Goal: Task Accomplishment & Management: Manage account settings

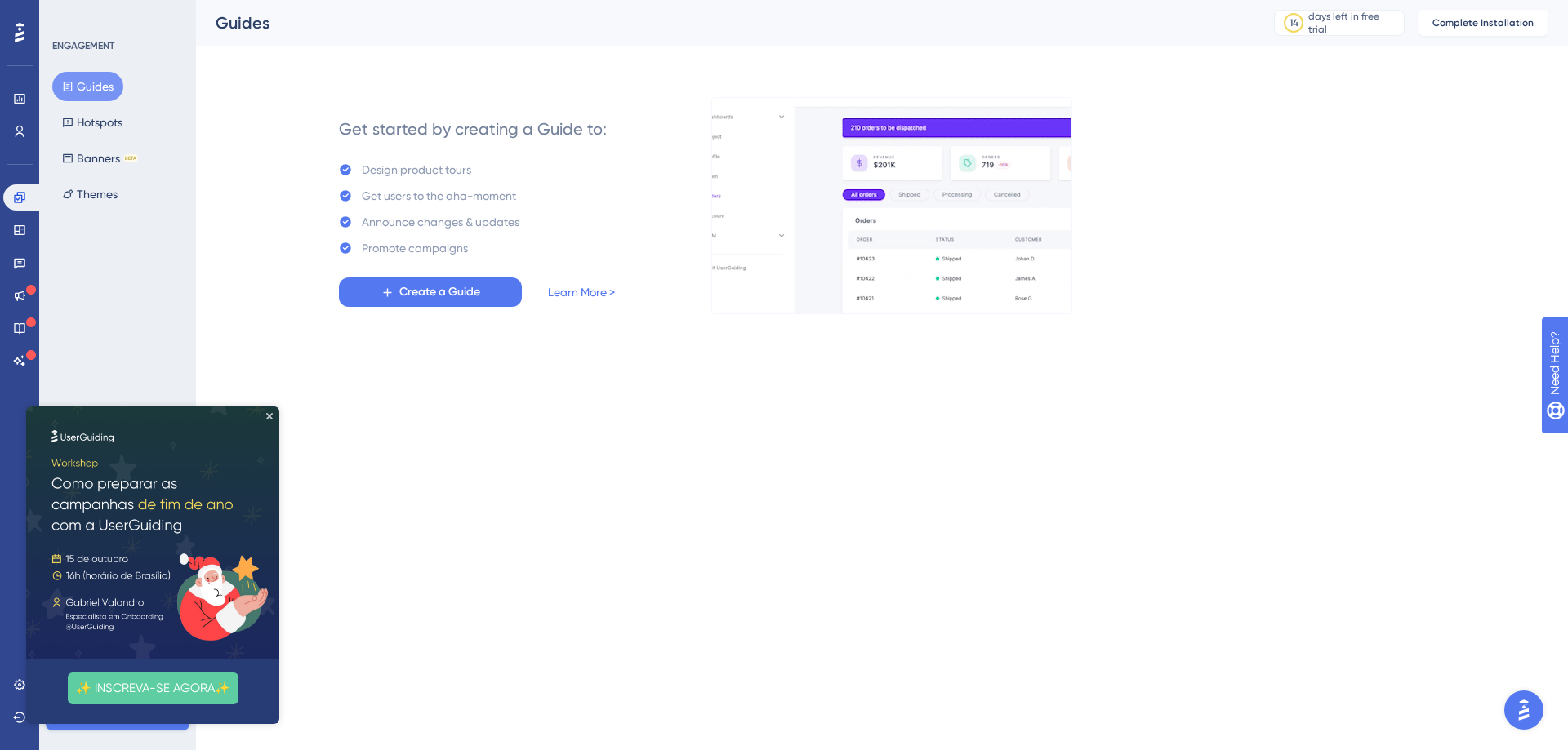
click at [270, 412] on img at bounding box center [153, 533] width 253 height 253
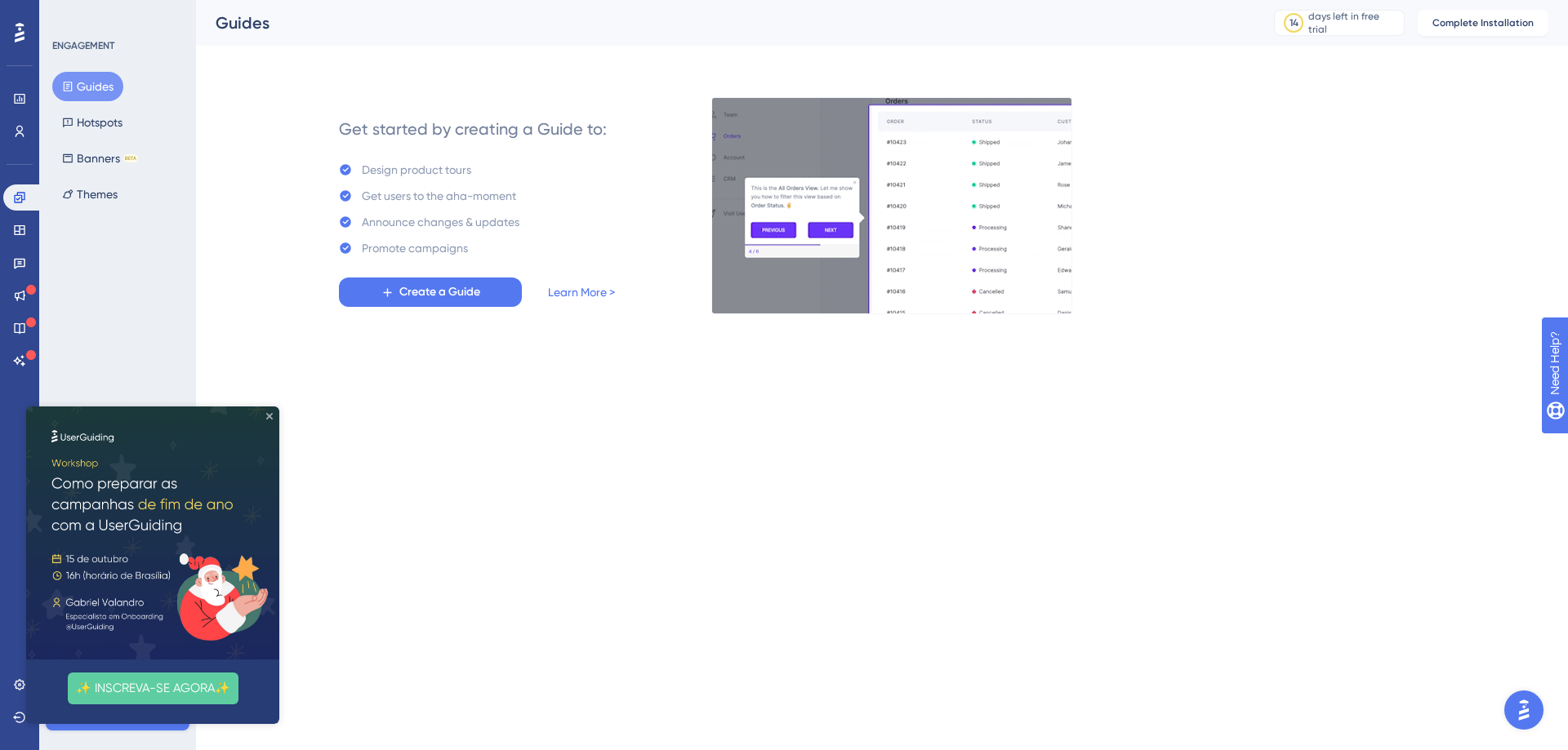
click at [270, 417] on icon "Close Preview" at bounding box center [270, 417] width 7 height 7
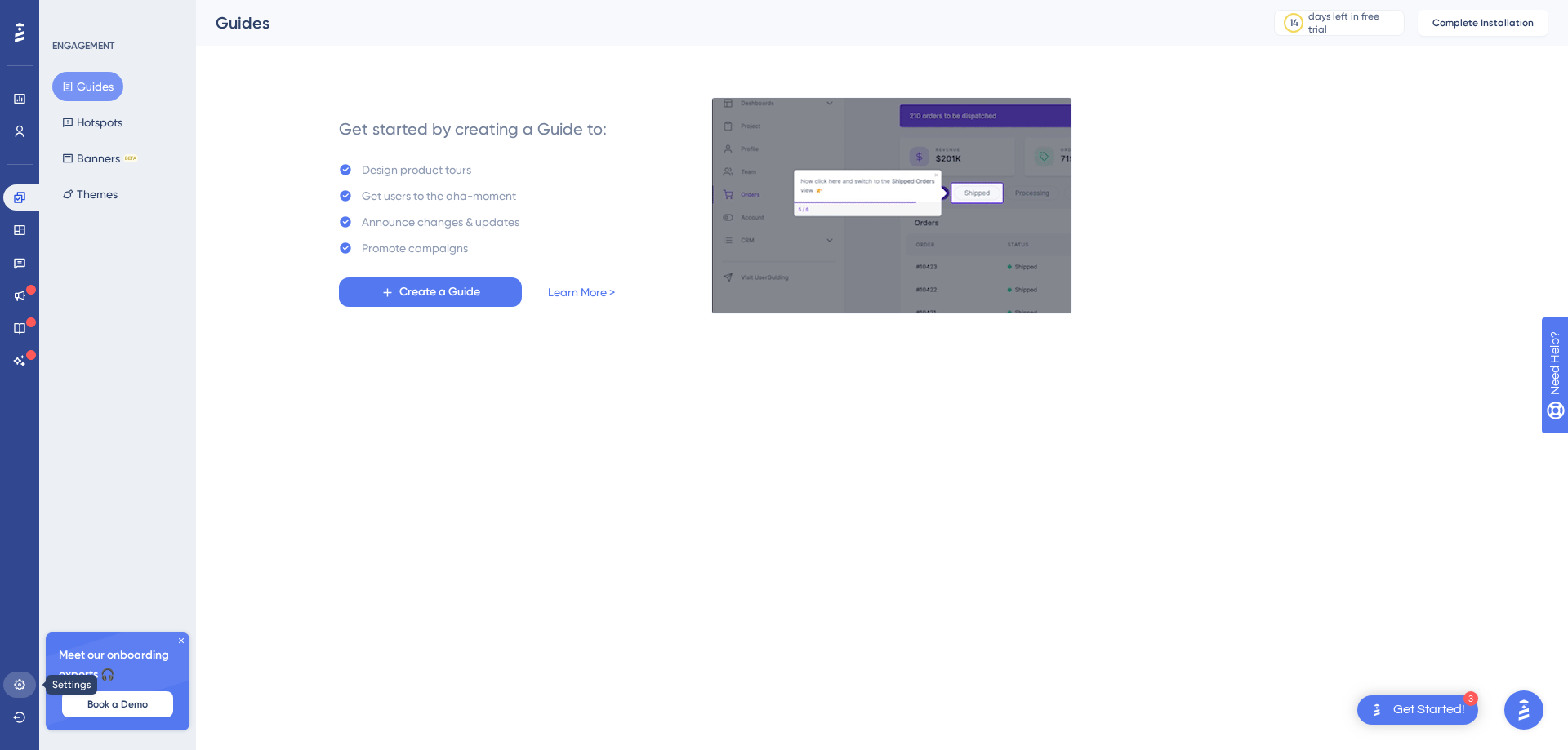
click at [14, 683] on icon at bounding box center [19, 684] width 13 height 13
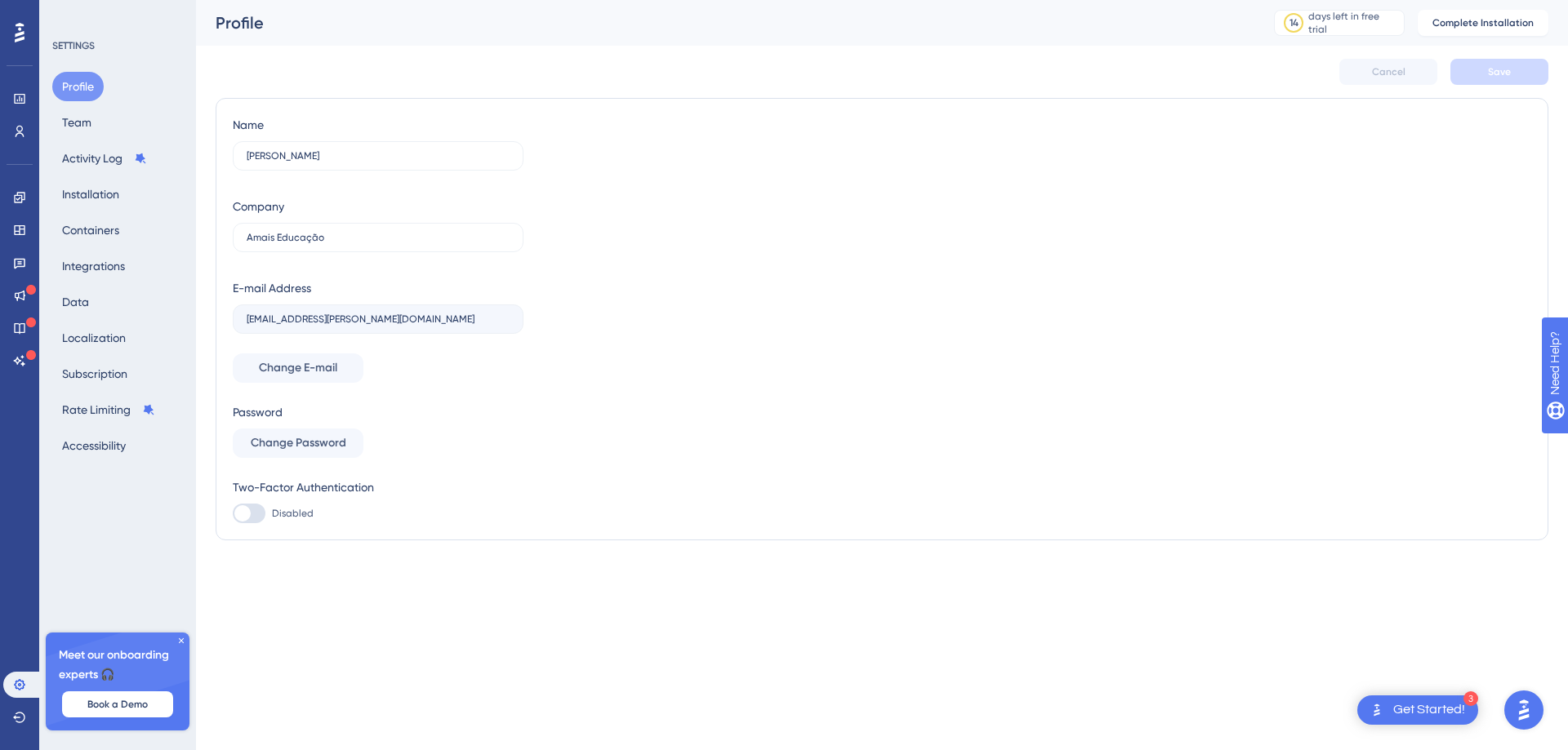
click at [258, 515] on div at bounding box center [249, 513] width 32 height 20
click at [232, 514] on input "Disabled" at bounding box center [232, 513] width 1 height 1
checkbox input "false"
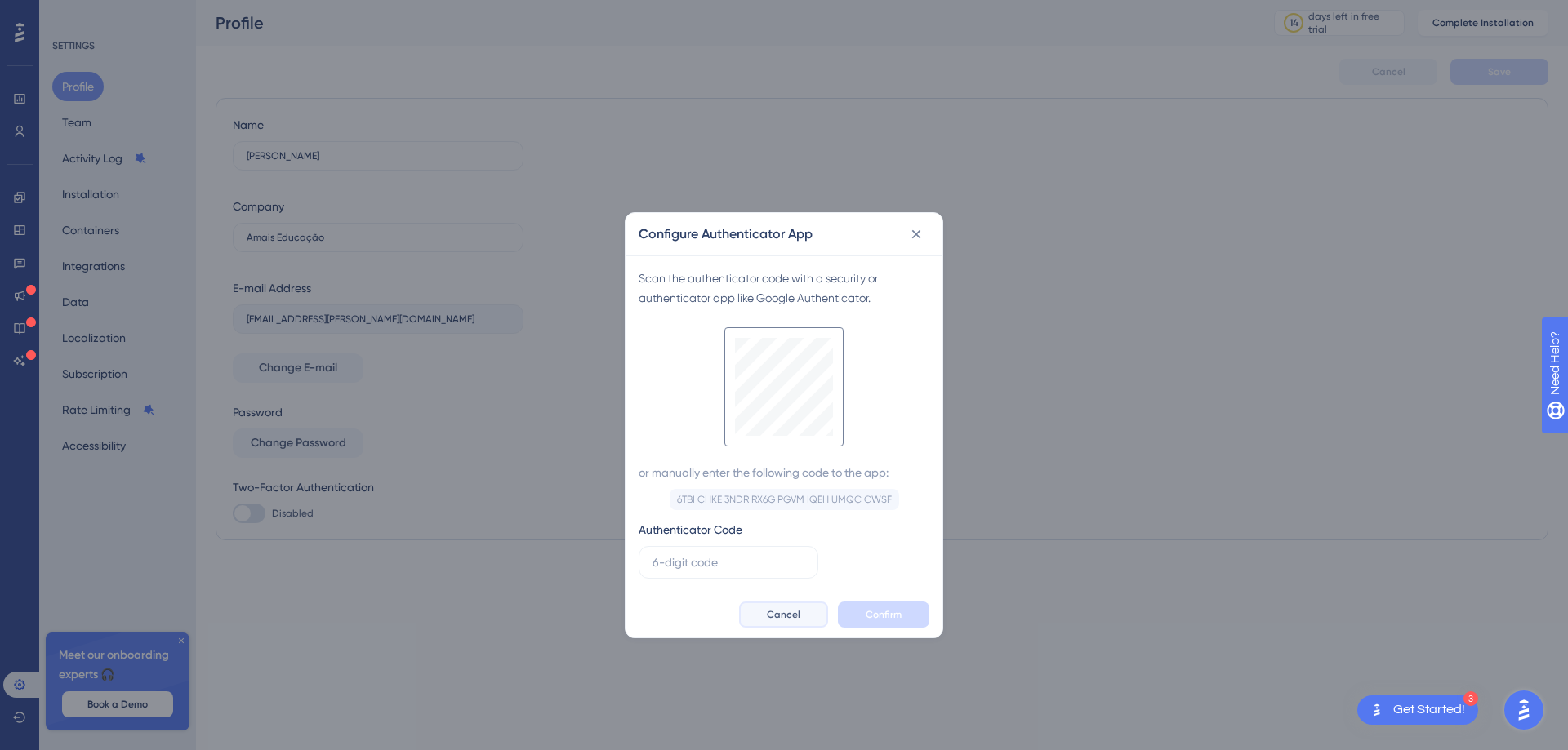
click at [791, 618] on span "Cancel" at bounding box center [783, 614] width 33 height 13
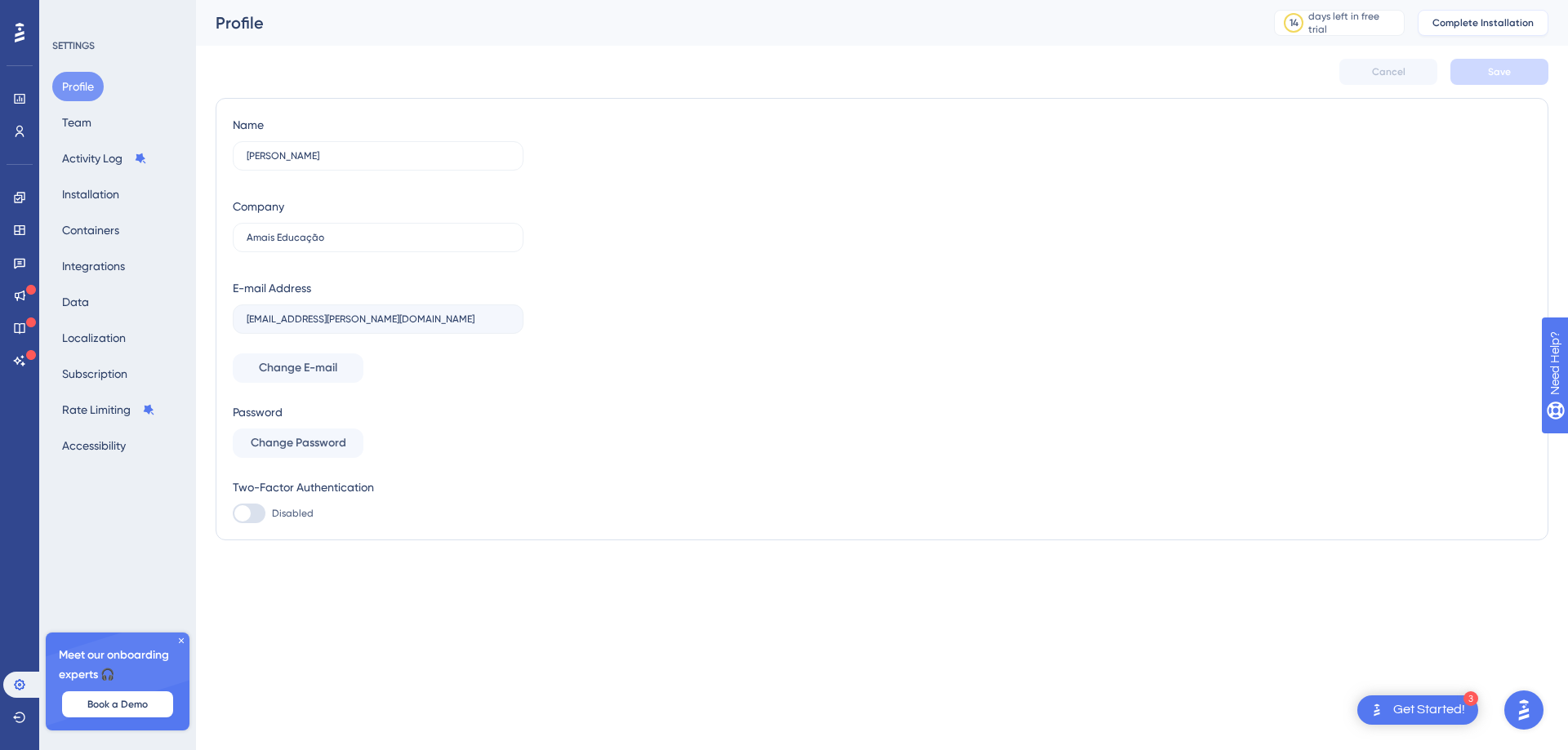
click at [1485, 27] on span "Complete Installation" at bounding box center [1483, 22] width 101 height 13
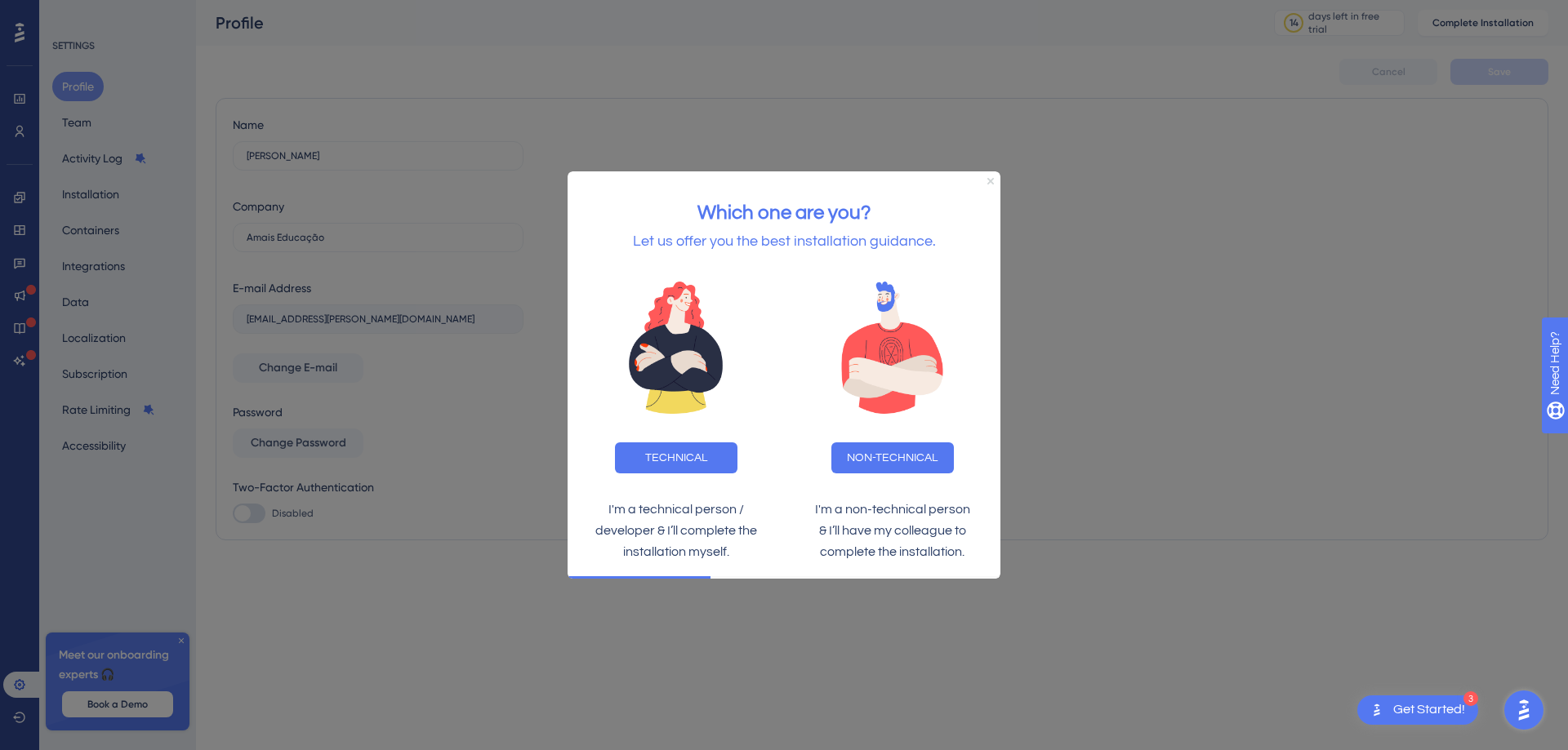
drag, startPoint x: 988, startPoint y: 183, endPoint x: 1284, endPoint y: 374, distance: 352.3
click at [988, 183] on icon "Close Preview" at bounding box center [990, 181] width 7 height 7
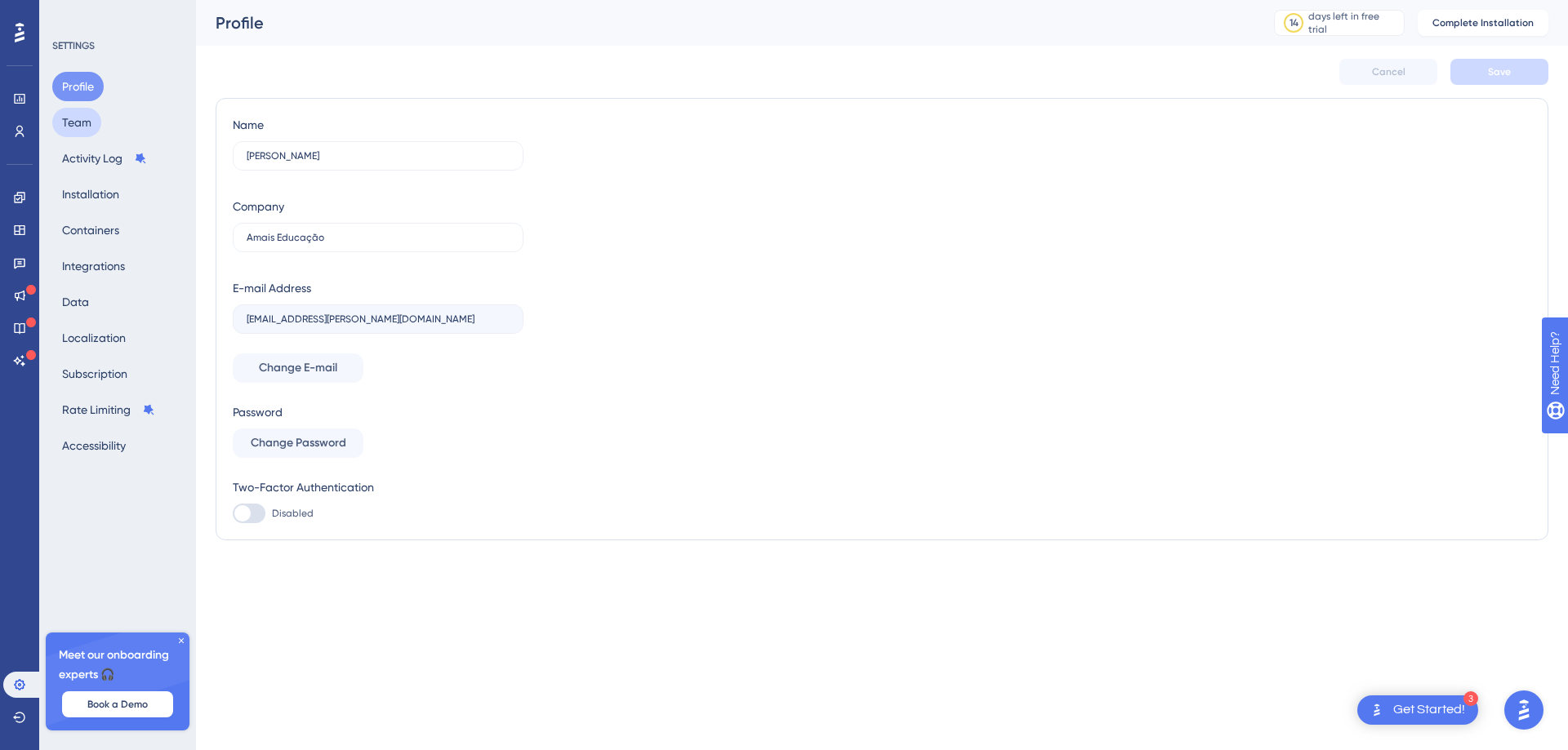
click at [85, 124] on button "Team" at bounding box center [76, 122] width 49 height 29
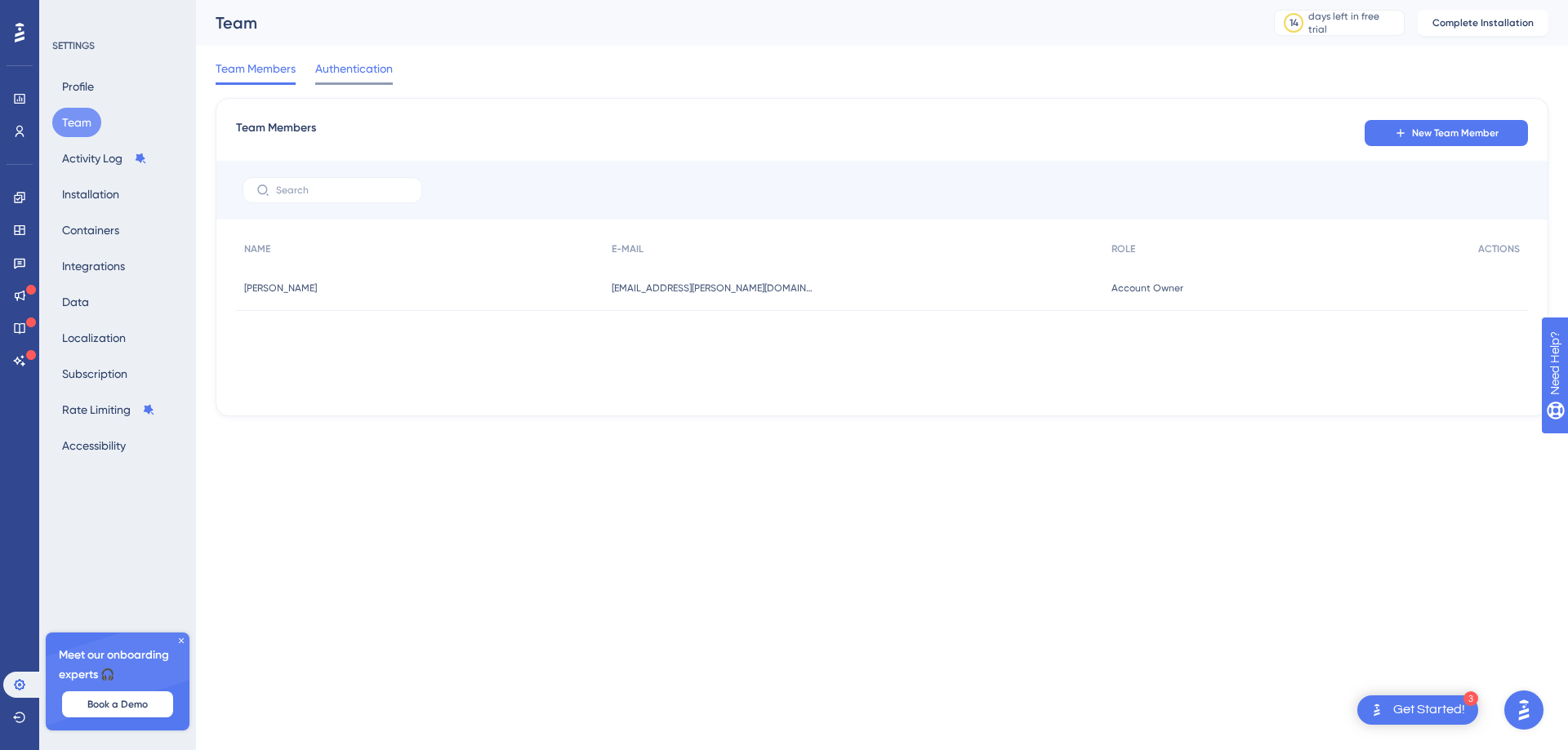
click at [359, 64] on span "Authentication" at bounding box center [354, 68] width 78 height 20
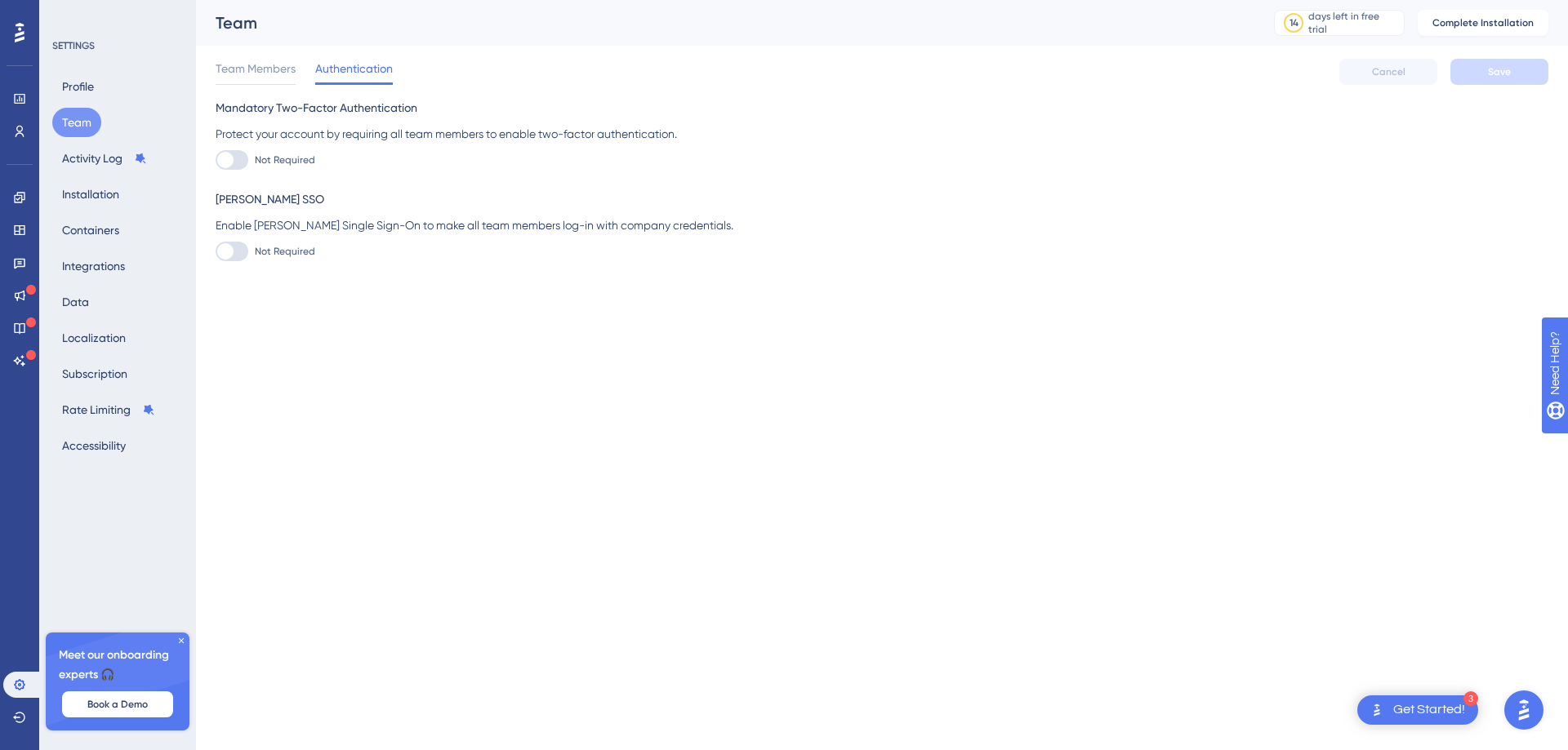
click at [239, 164] on div at bounding box center [232, 160] width 32 height 20
click at [215, 161] on input "Not Required" at bounding box center [214, 160] width 1 height 1
checkbox input "false"
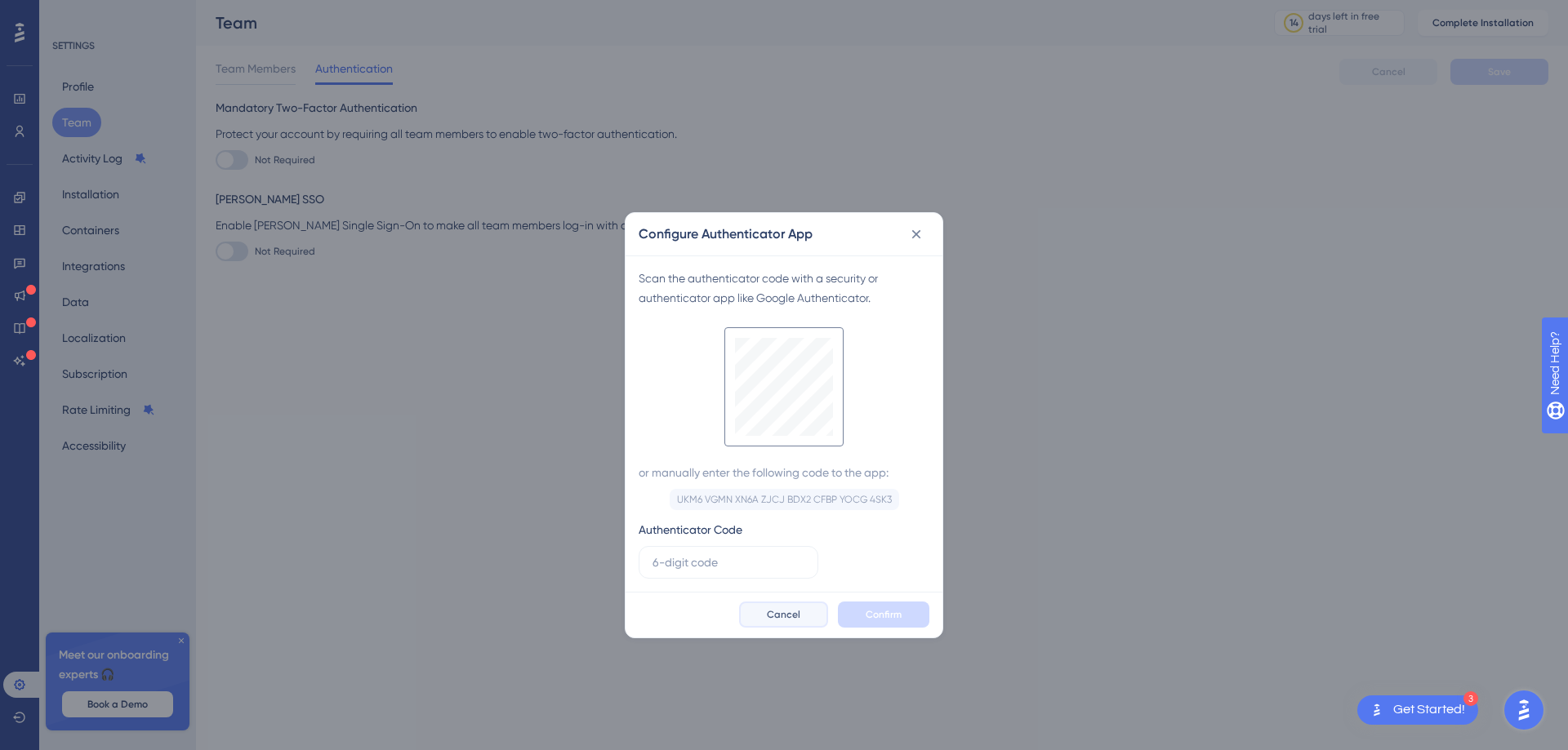
click at [790, 622] on button "Cancel" at bounding box center [784, 614] width 89 height 26
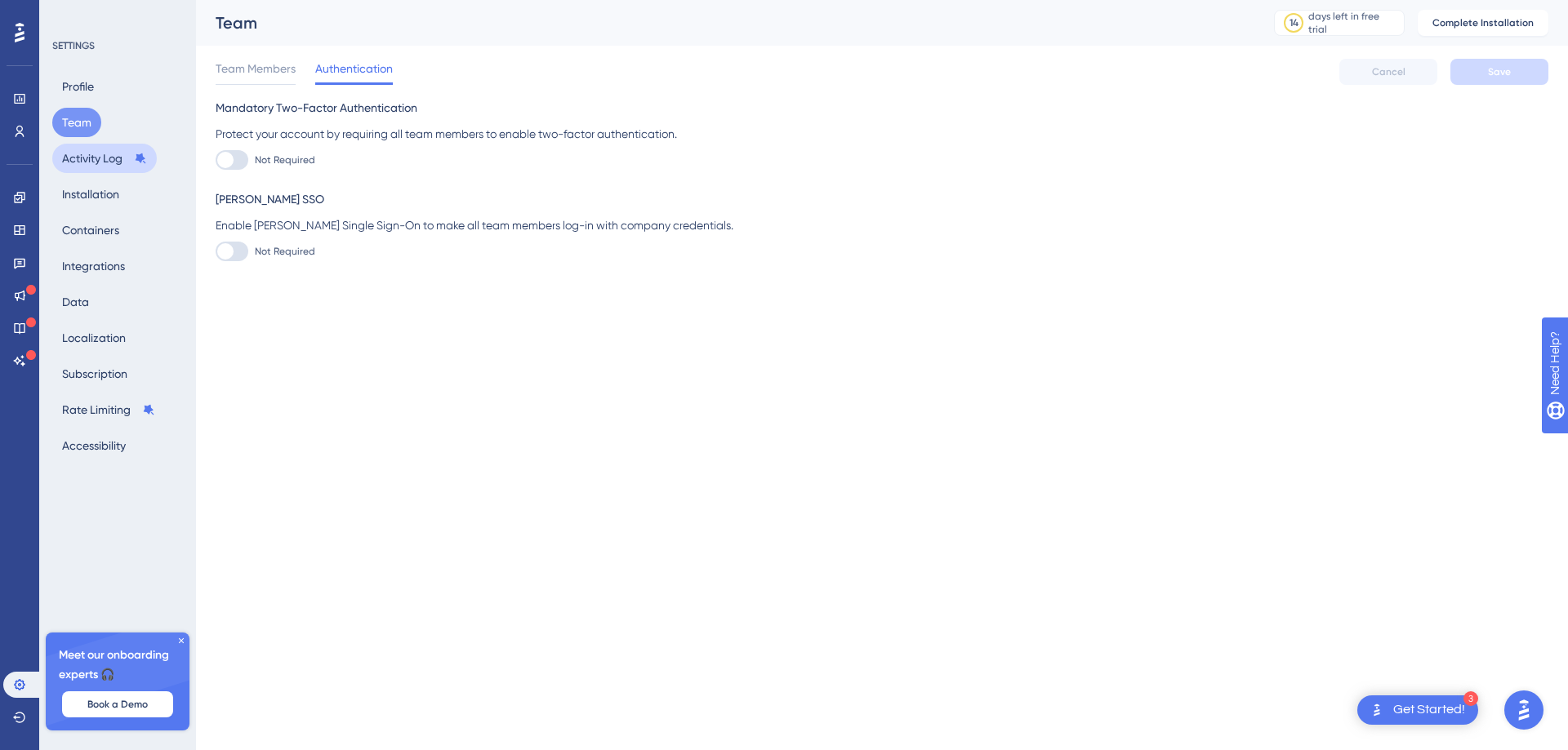
click at [99, 152] on button "Activity Log" at bounding box center [104, 158] width 104 height 29
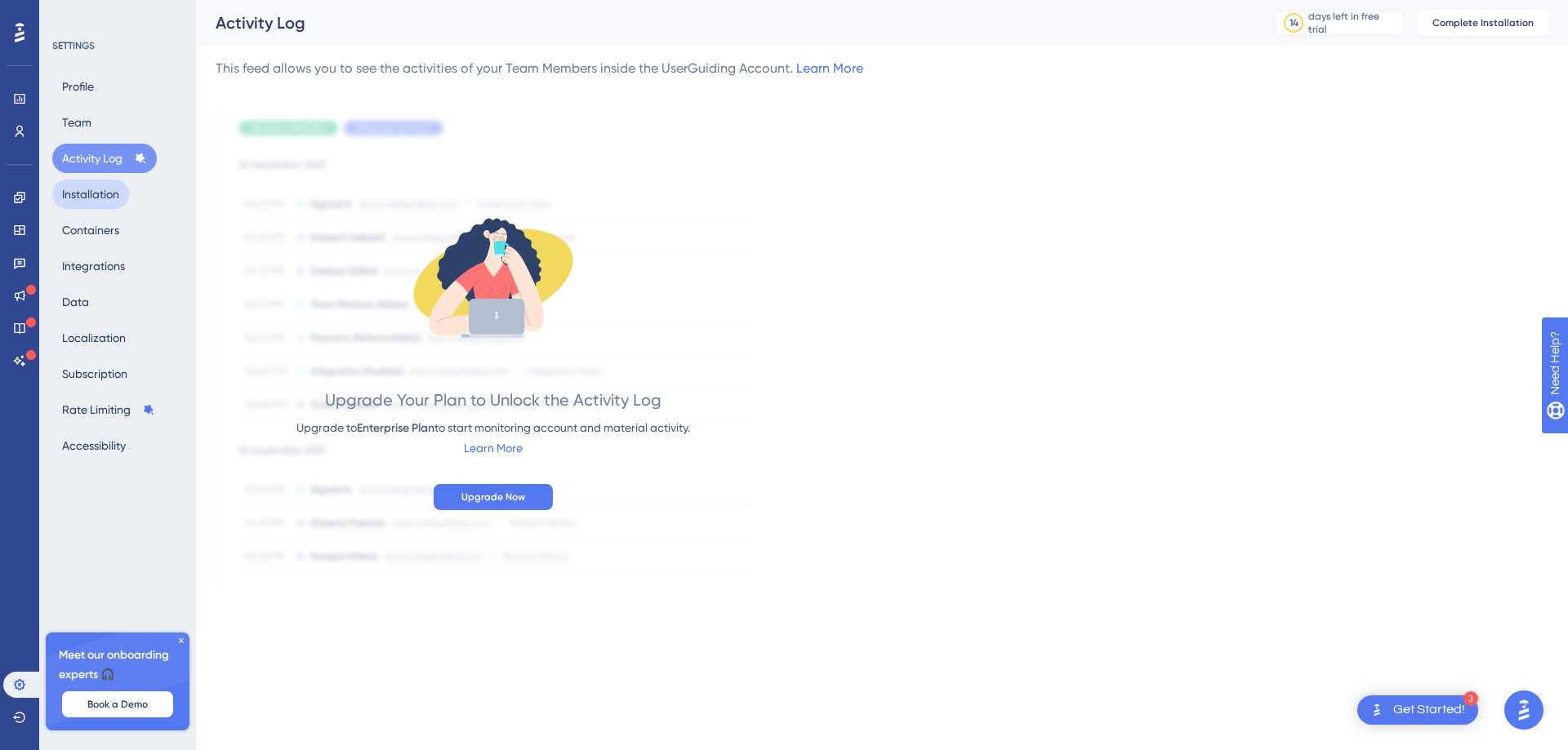
click at [121, 193] on button "Installation" at bounding box center [91, 194] width 77 height 29
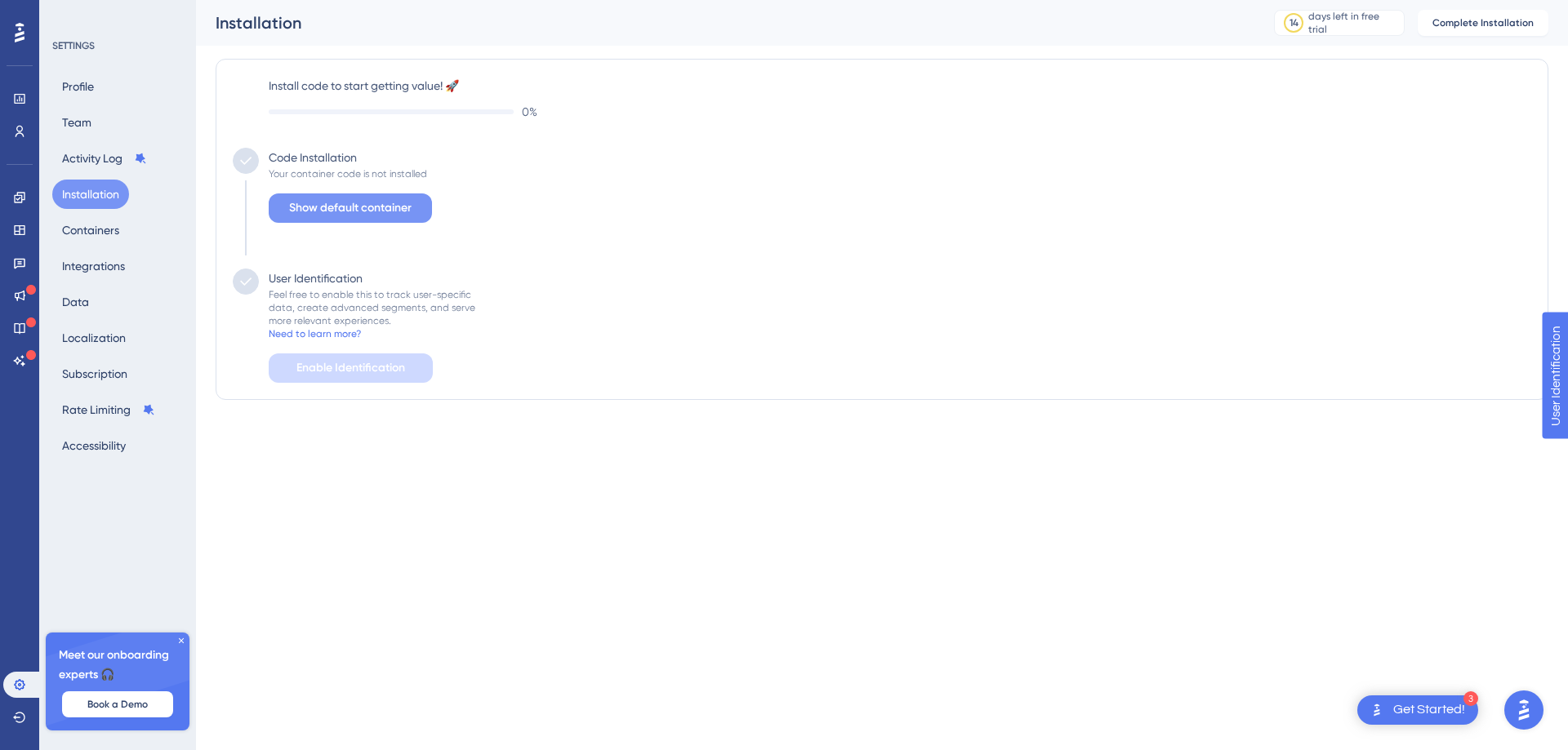
click at [394, 210] on span "Show default container" at bounding box center [349, 208] width 122 height 20
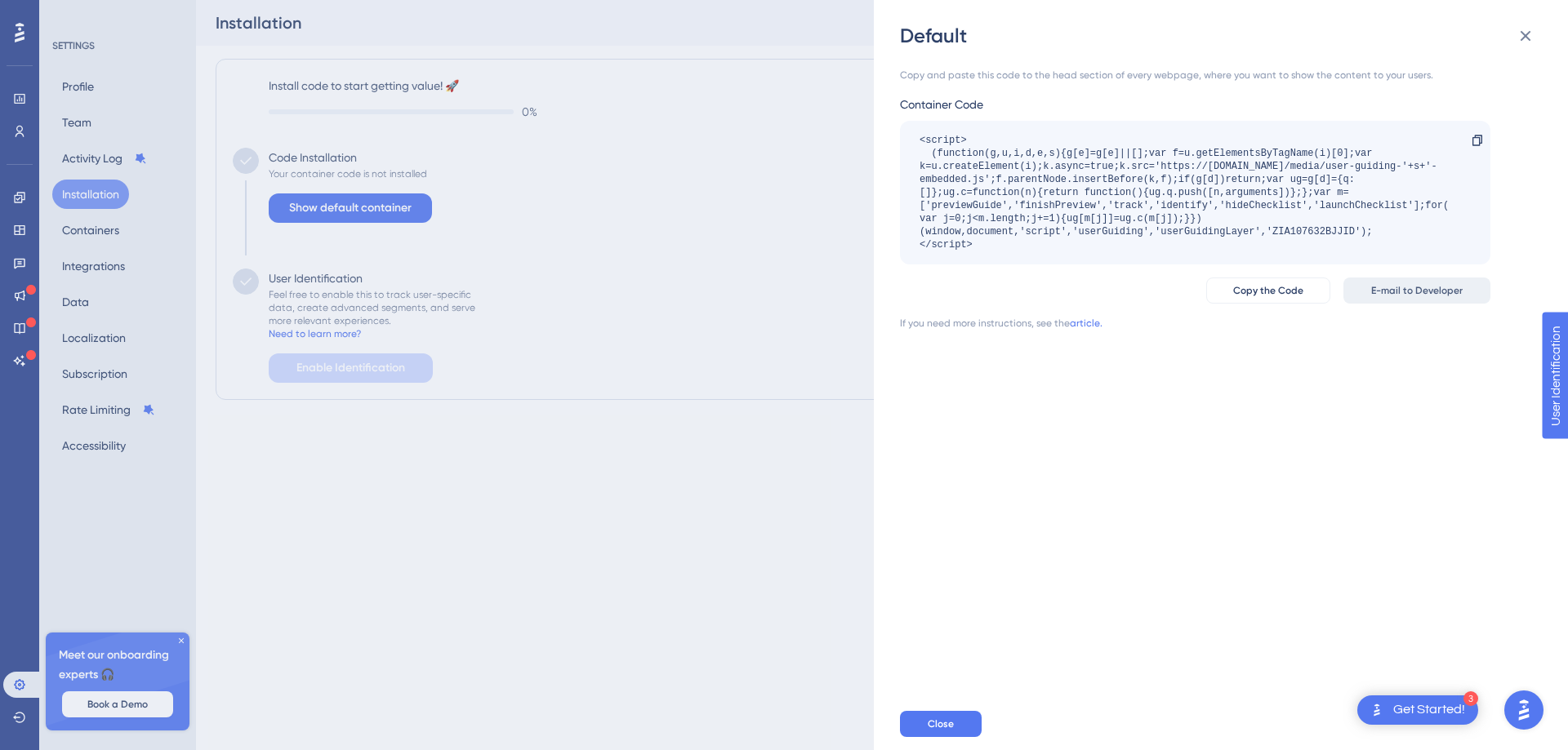
click at [1419, 290] on span "E-mail to Developer" at bounding box center [1416, 290] width 91 height 13
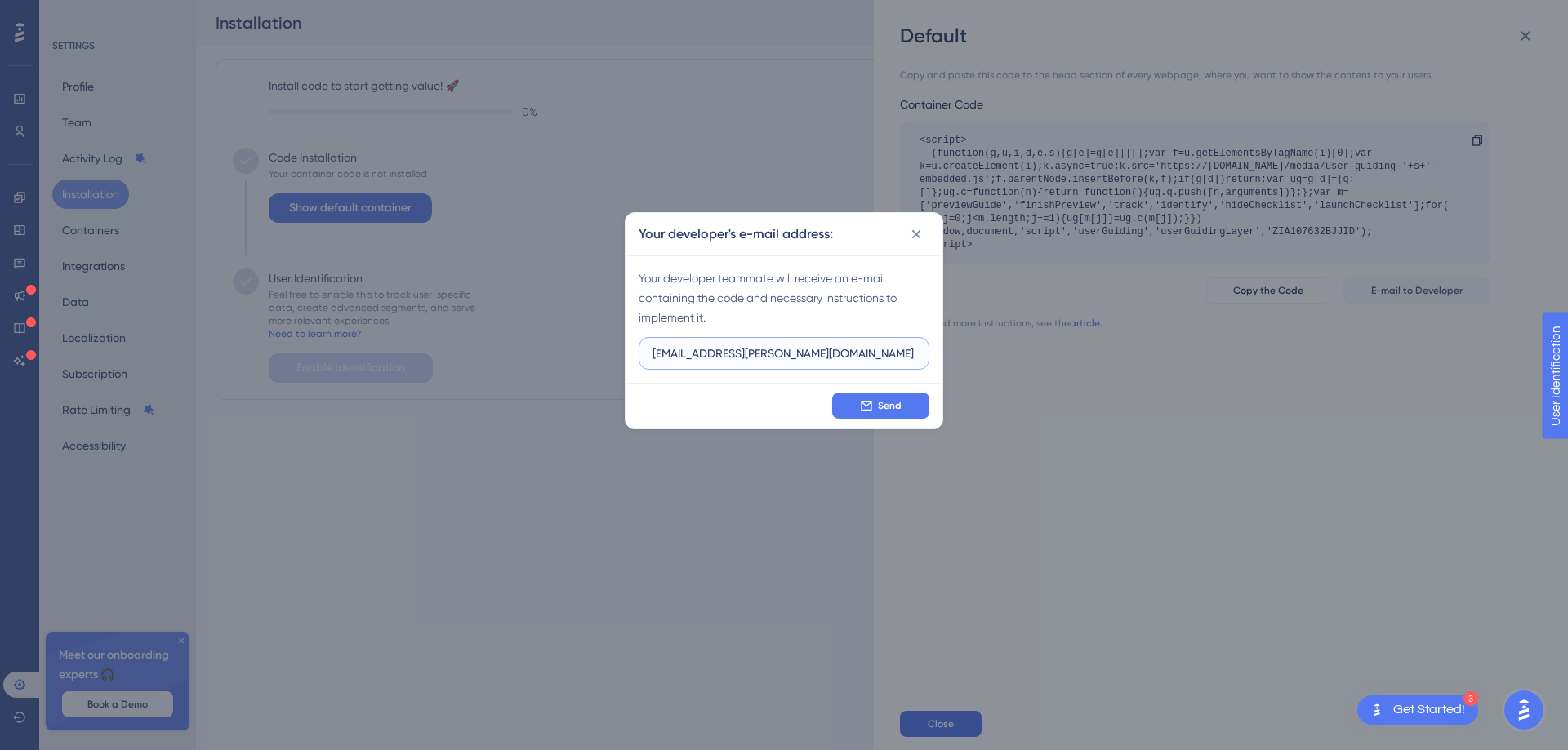
click at [723, 352] on input "[EMAIL_ADDRESS][PERSON_NAME][DOMAIN_NAME]" at bounding box center [784, 353] width 263 height 18
type input "[EMAIL_ADDRESS][PERSON_NAME][DOMAIN_NAME]"
click at [887, 405] on span "Send" at bounding box center [890, 405] width 24 height 13
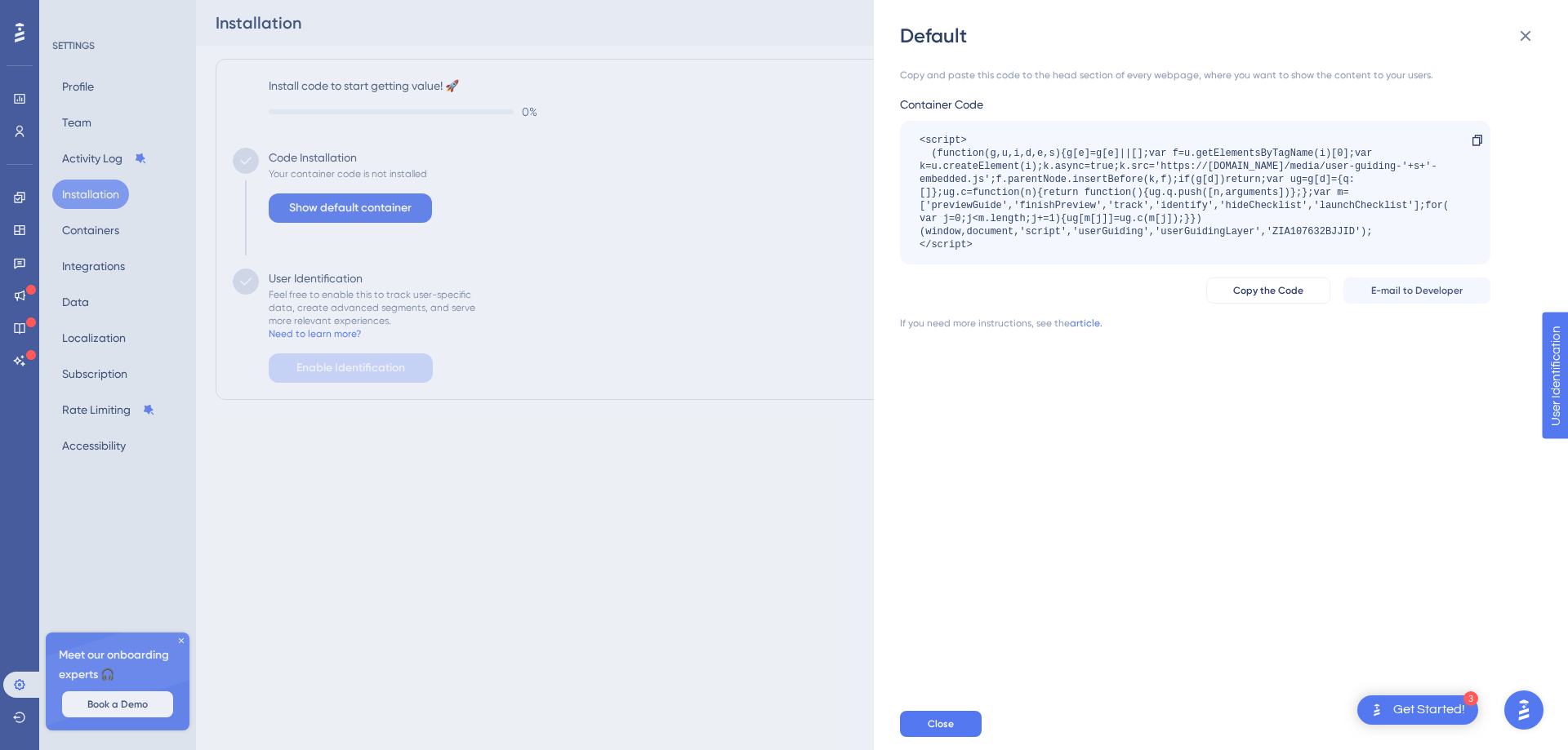
drag, startPoint x: 285, startPoint y: 169, endPoint x: 393, endPoint y: 168, distance: 108.0
click at [393, 168] on div "Default Copy and paste this code to the head section of every webpage, where yo…" at bounding box center [784, 375] width 1568 height 750
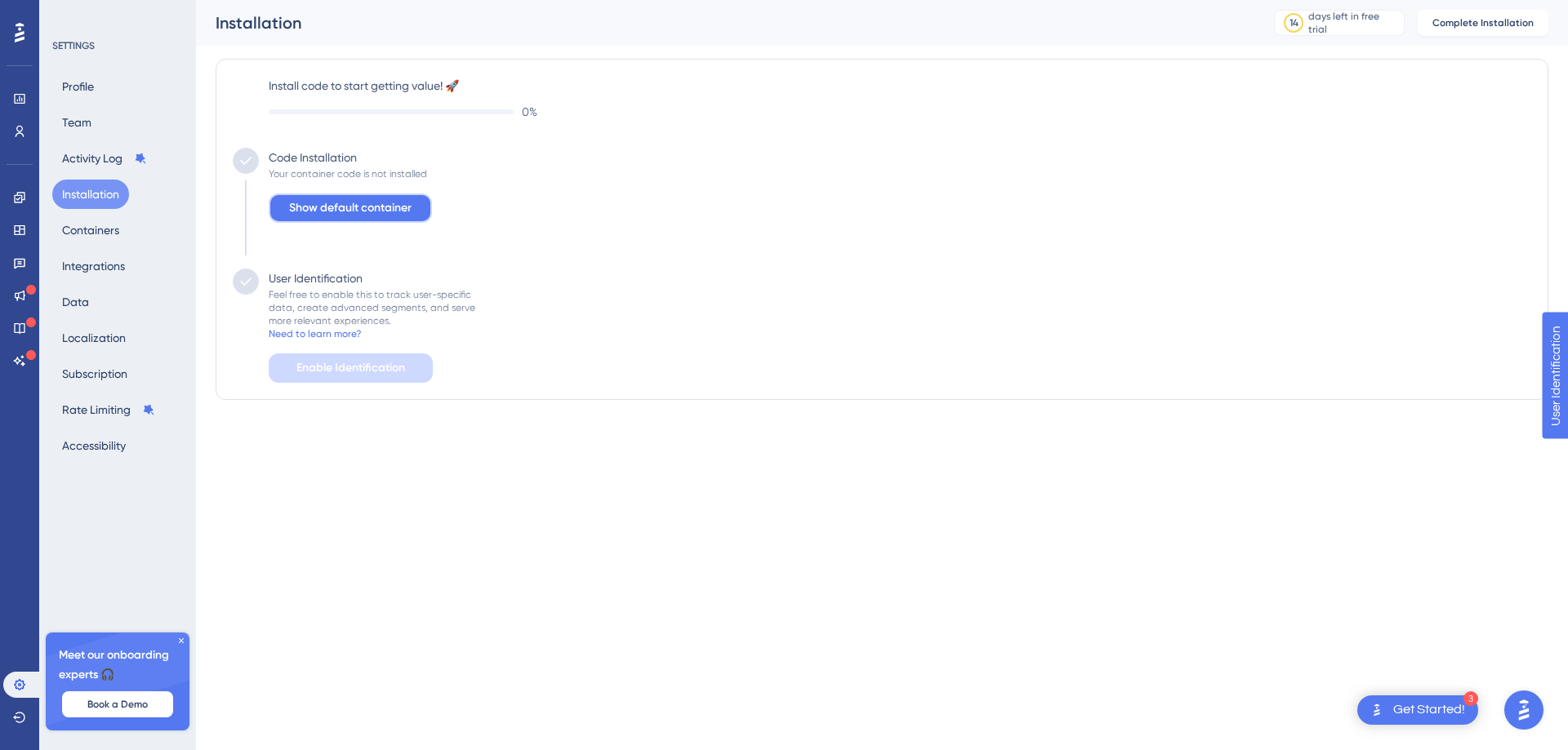
click at [388, 202] on span "Show default container" at bounding box center [349, 208] width 122 height 20
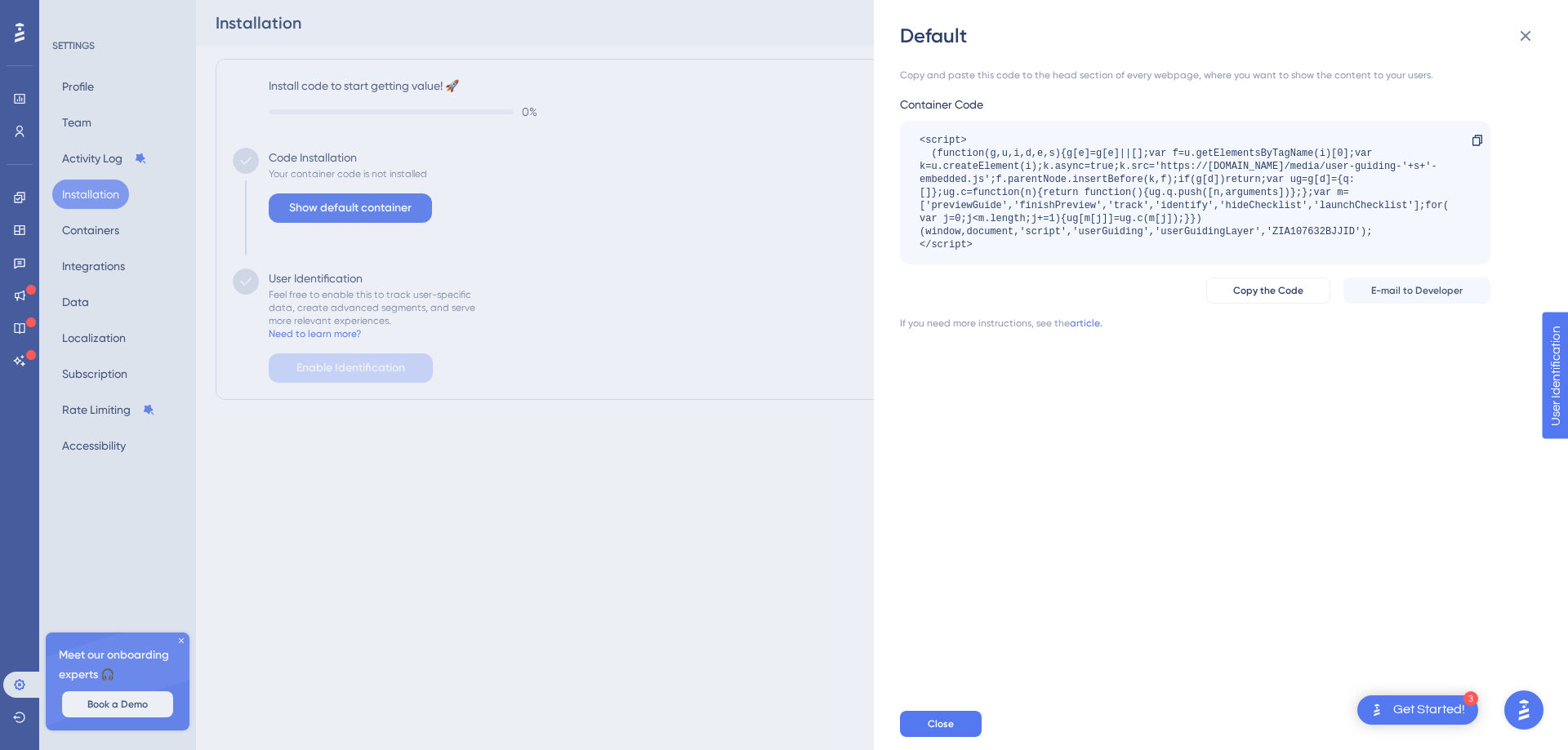
click at [1452, 712] on div "Get Started!" at bounding box center [1429, 710] width 72 height 18
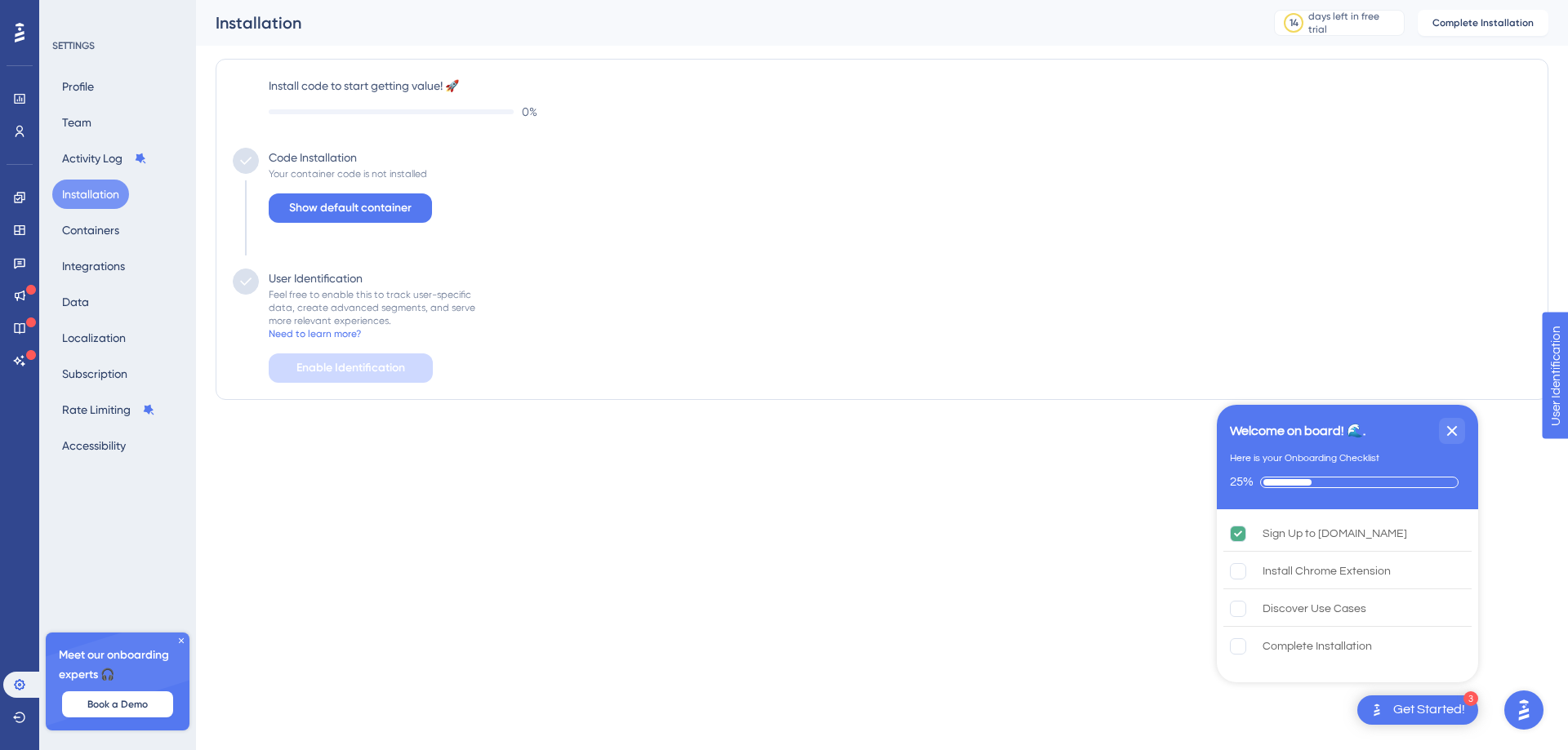
click at [1426, 719] on div "3 Get Started!" at bounding box center [1417, 710] width 120 height 29
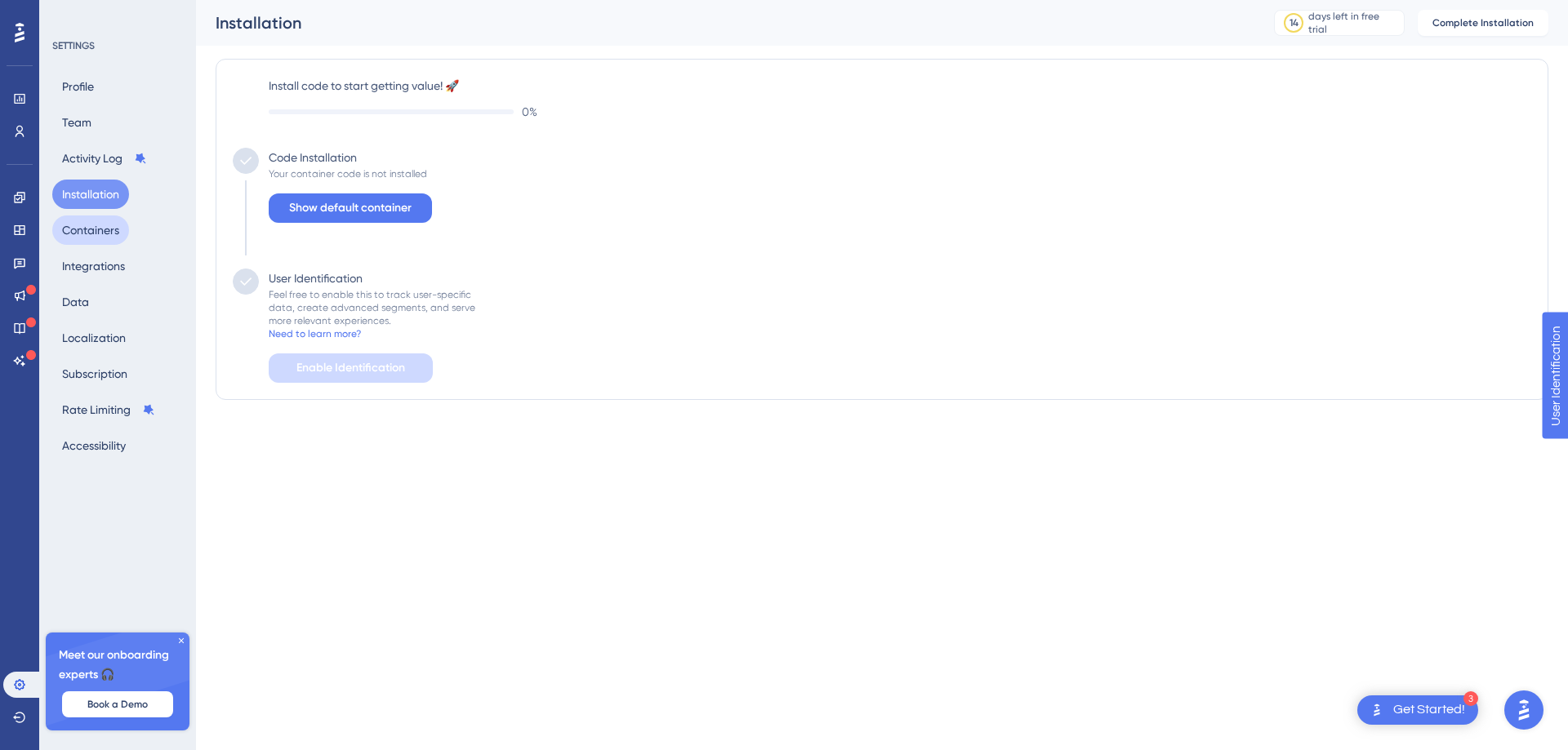
click at [89, 230] on button "Containers" at bounding box center [91, 230] width 77 height 29
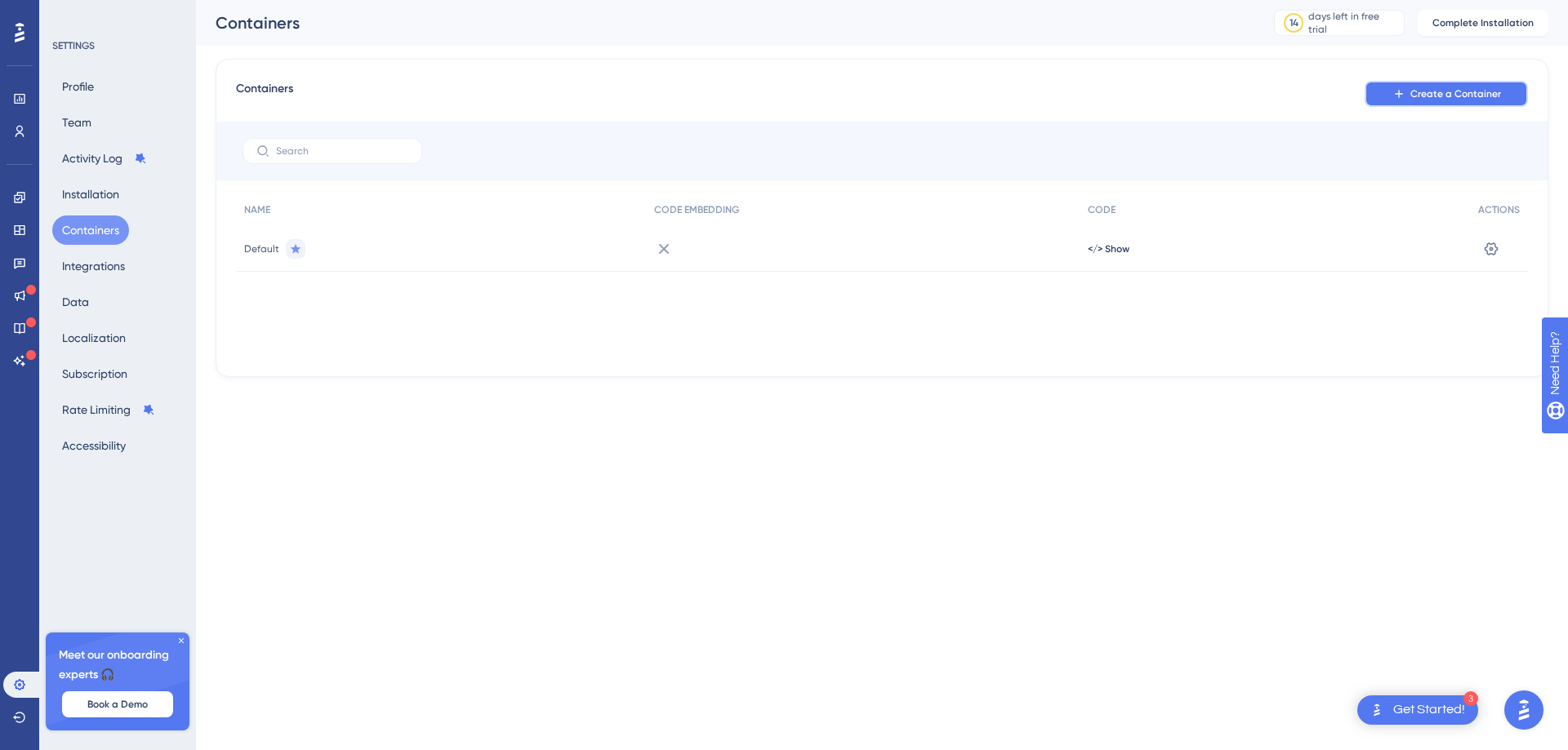
click at [1470, 98] on span "Create a Container" at bounding box center [1455, 93] width 91 height 13
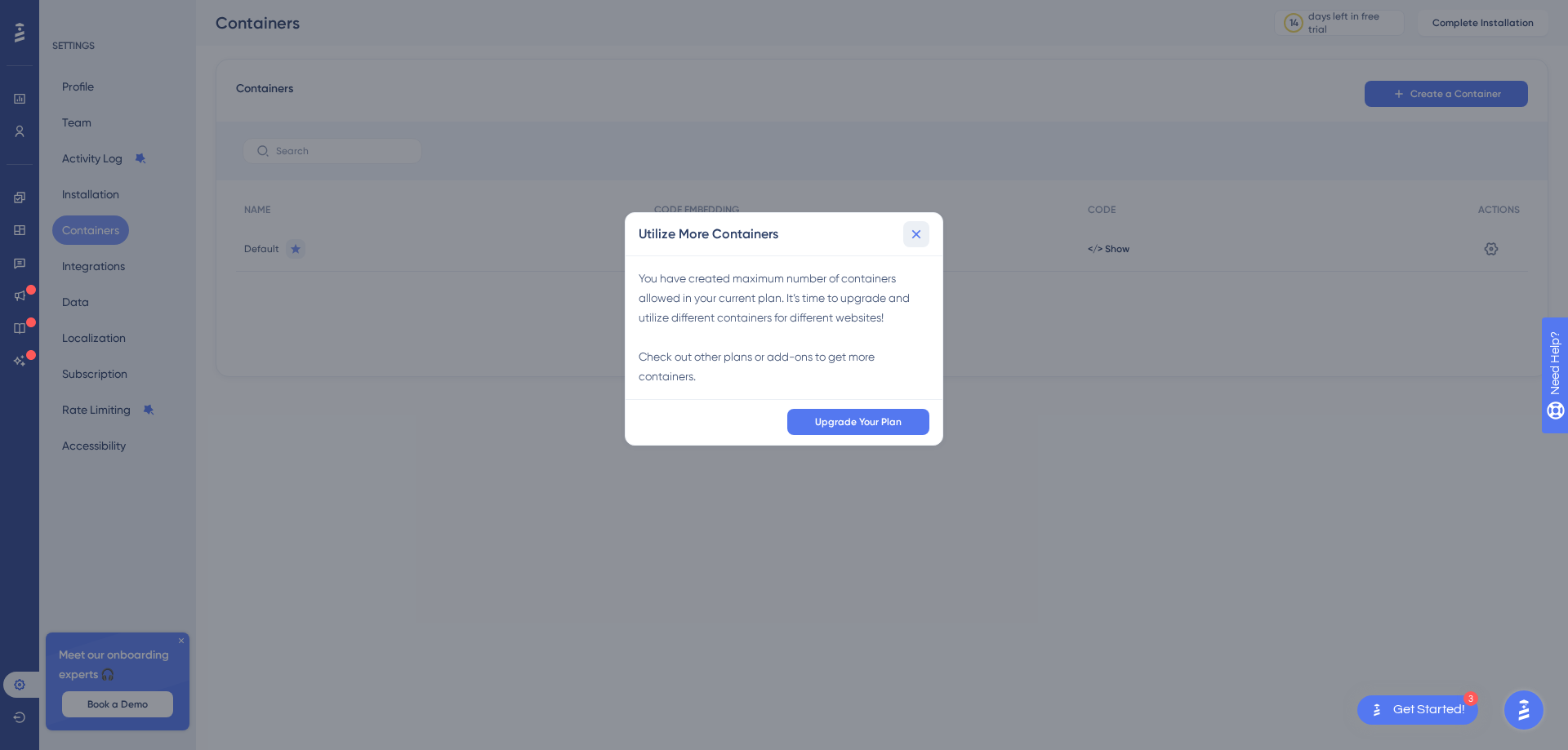
click at [917, 237] on icon at bounding box center [916, 234] width 16 height 16
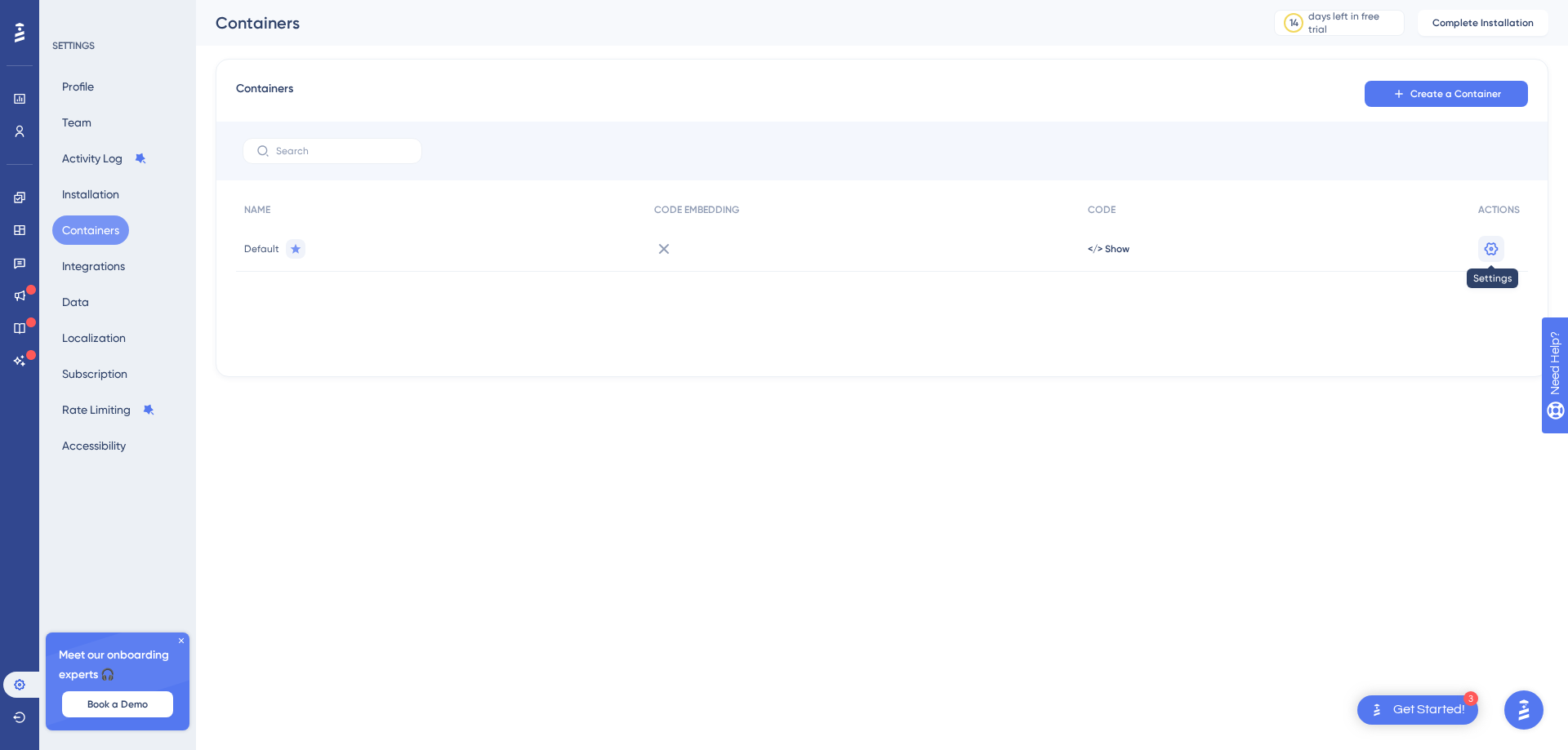
click at [1495, 246] on icon at bounding box center [1490, 249] width 16 height 16
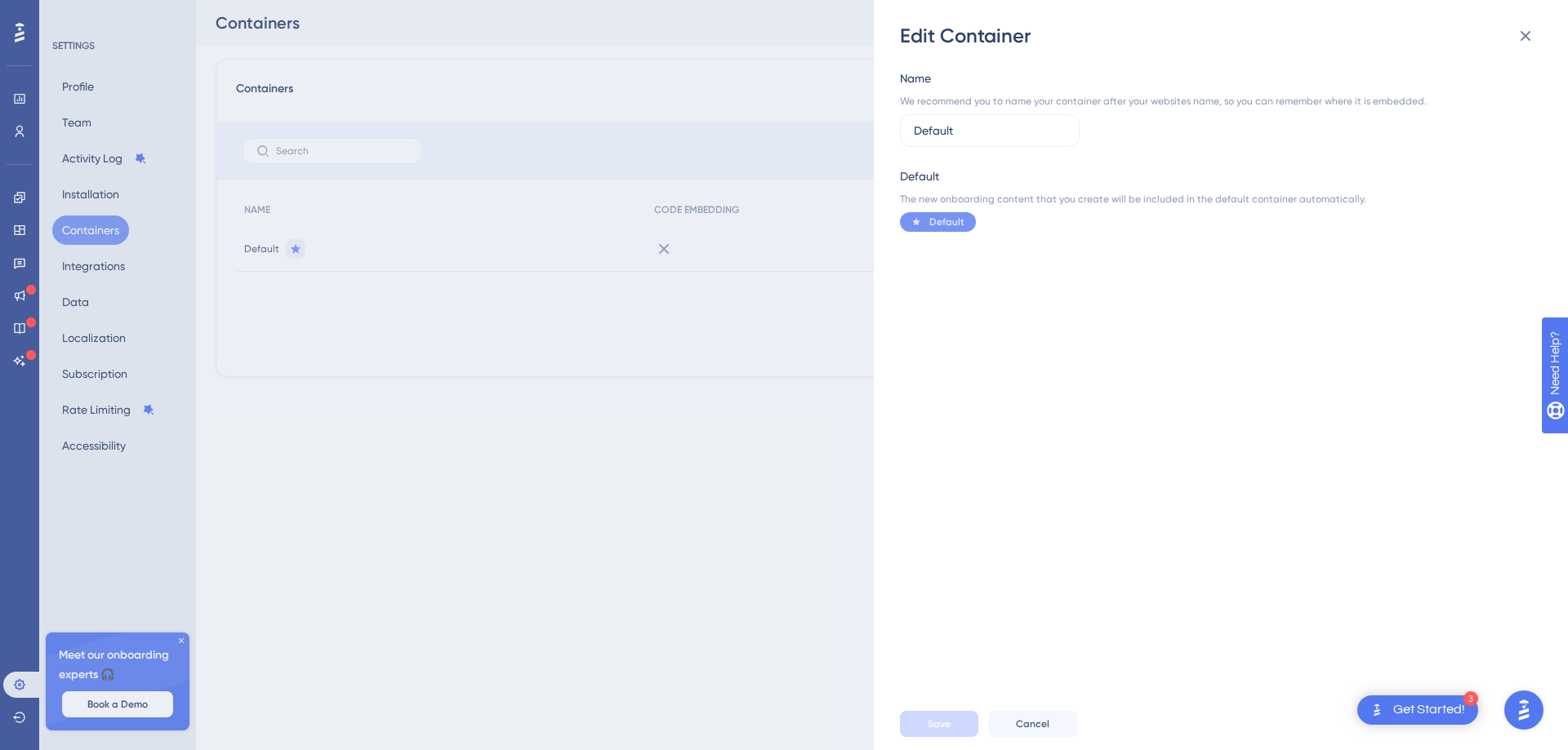
drag, startPoint x: 1028, startPoint y: 134, endPoint x: 414, endPoint y: 84, distance: 616.0
click at [913, 121] on input "Default" at bounding box center [990, 130] width 152 height 18
type input "q"
type input "Amais - Gestão"
click at [948, 727] on span "Save" at bounding box center [938, 724] width 23 height 13
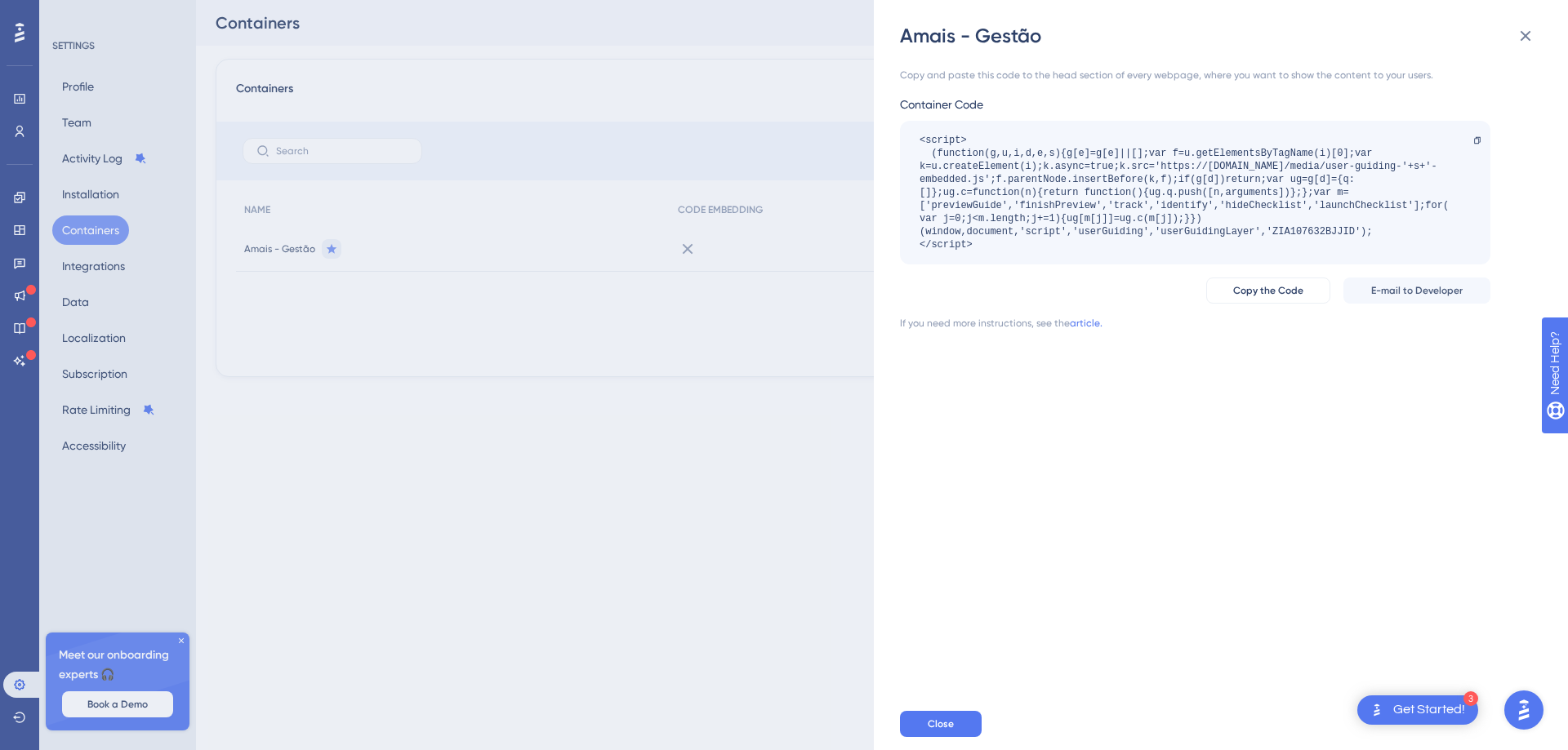
click at [755, 381] on div "Amais - Gestão Copy and paste this code to the head section of every webpage, w…" at bounding box center [784, 375] width 1568 height 750
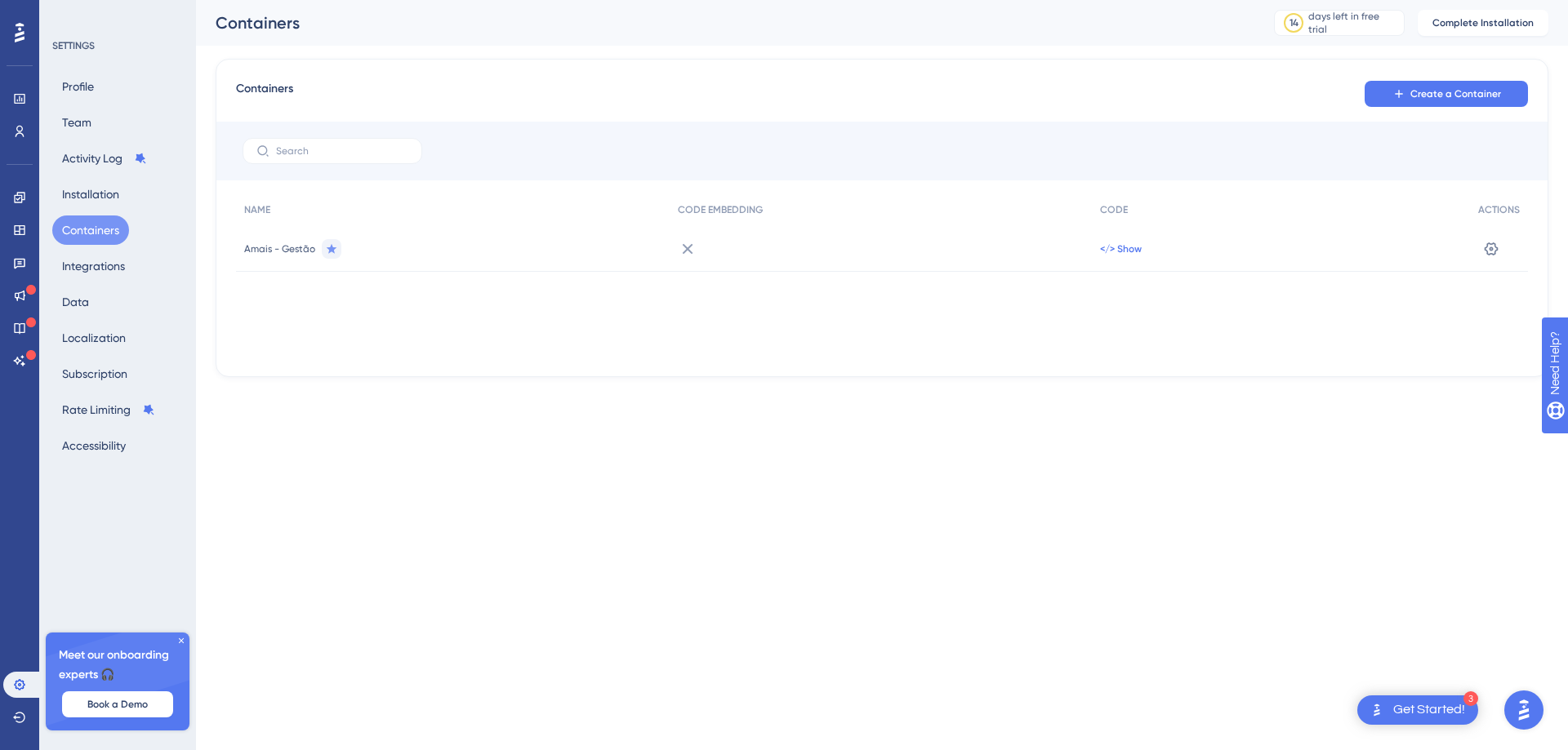
click at [1120, 249] on span "</> Show" at bounding box center [1120, 249] width 42 height 13
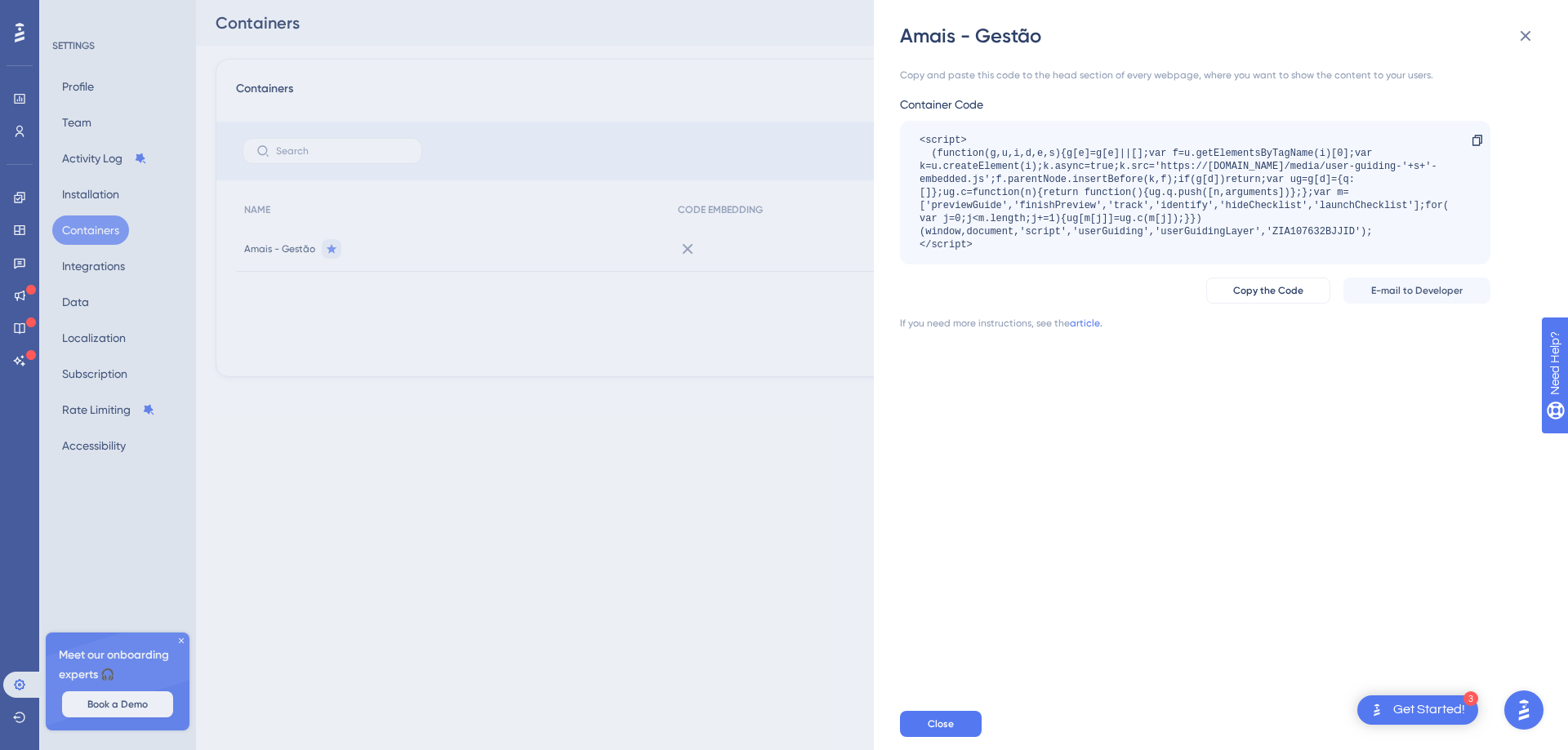
click at [616, 334] on div "Amais - Gestão Copy and paste this code to the head section of every webpage, w…" at bounding box center [784, 375] width 1568 height 750
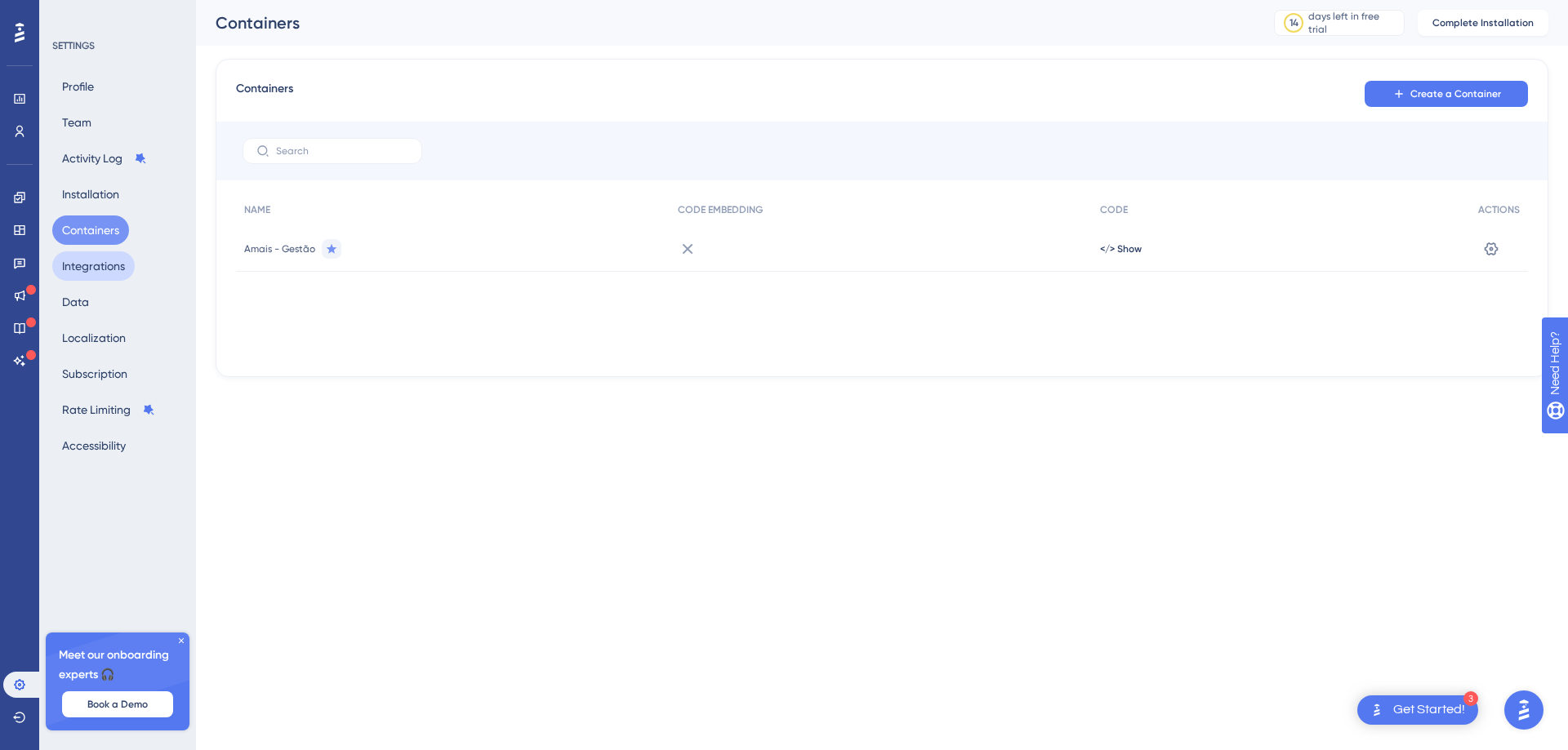
click at [120, 271] on button "Integrations" at bounding box center [93, 266] width 83 height 29
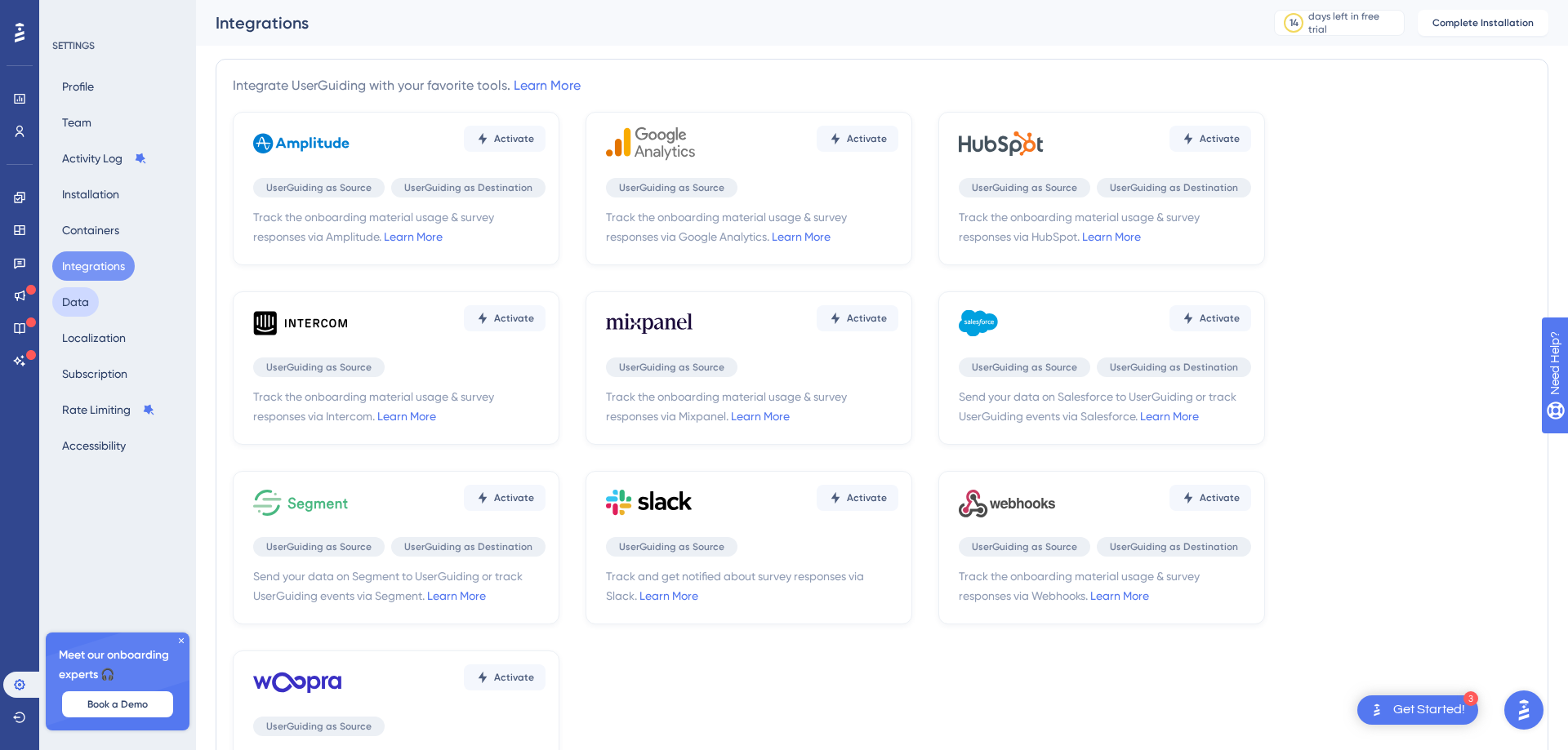
click at [80, 303] on button "Data" at bounding box center [75, 302] width 46 height 29
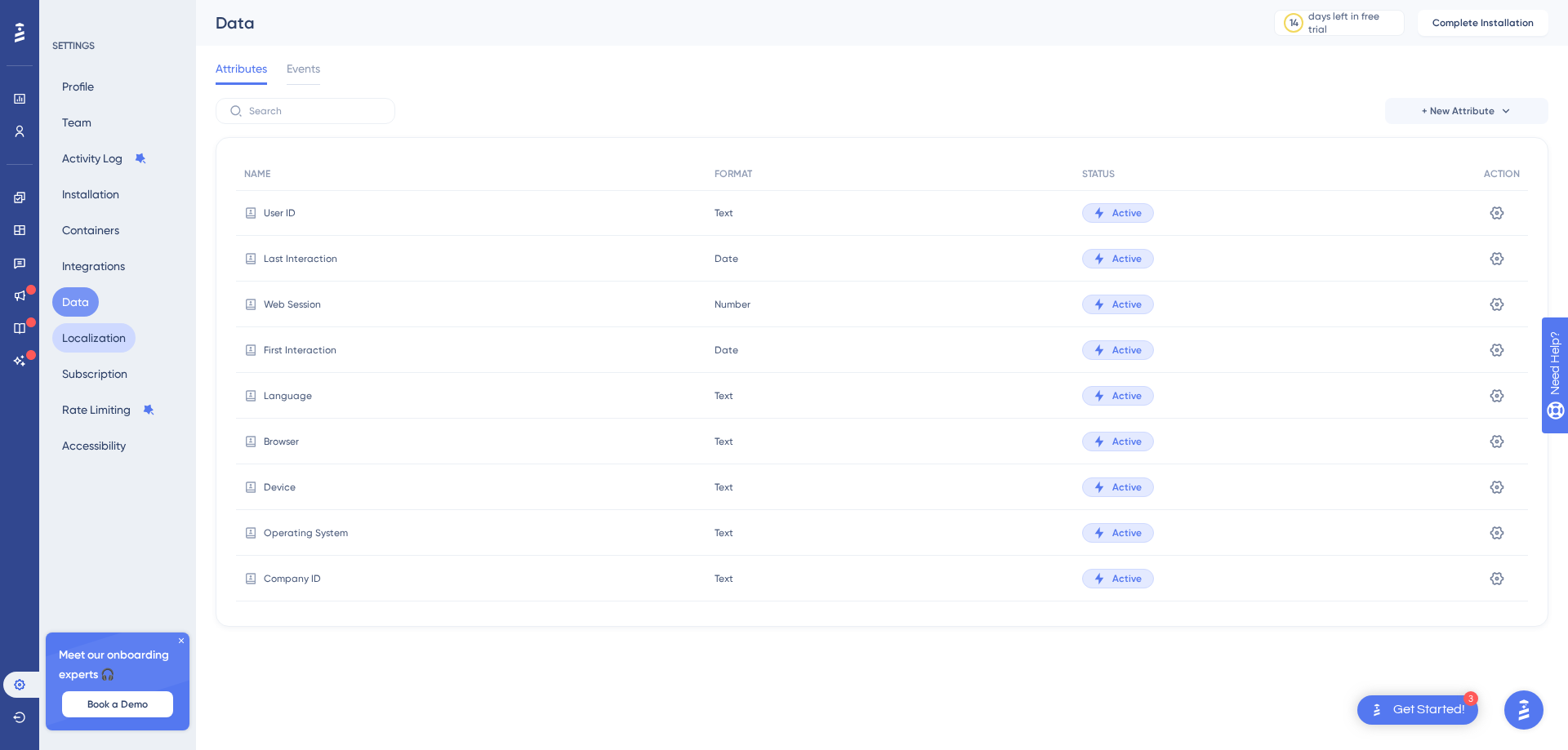
click at [97, 339] on button "Localization" at bounding box center [93, 337] width 83 height 29
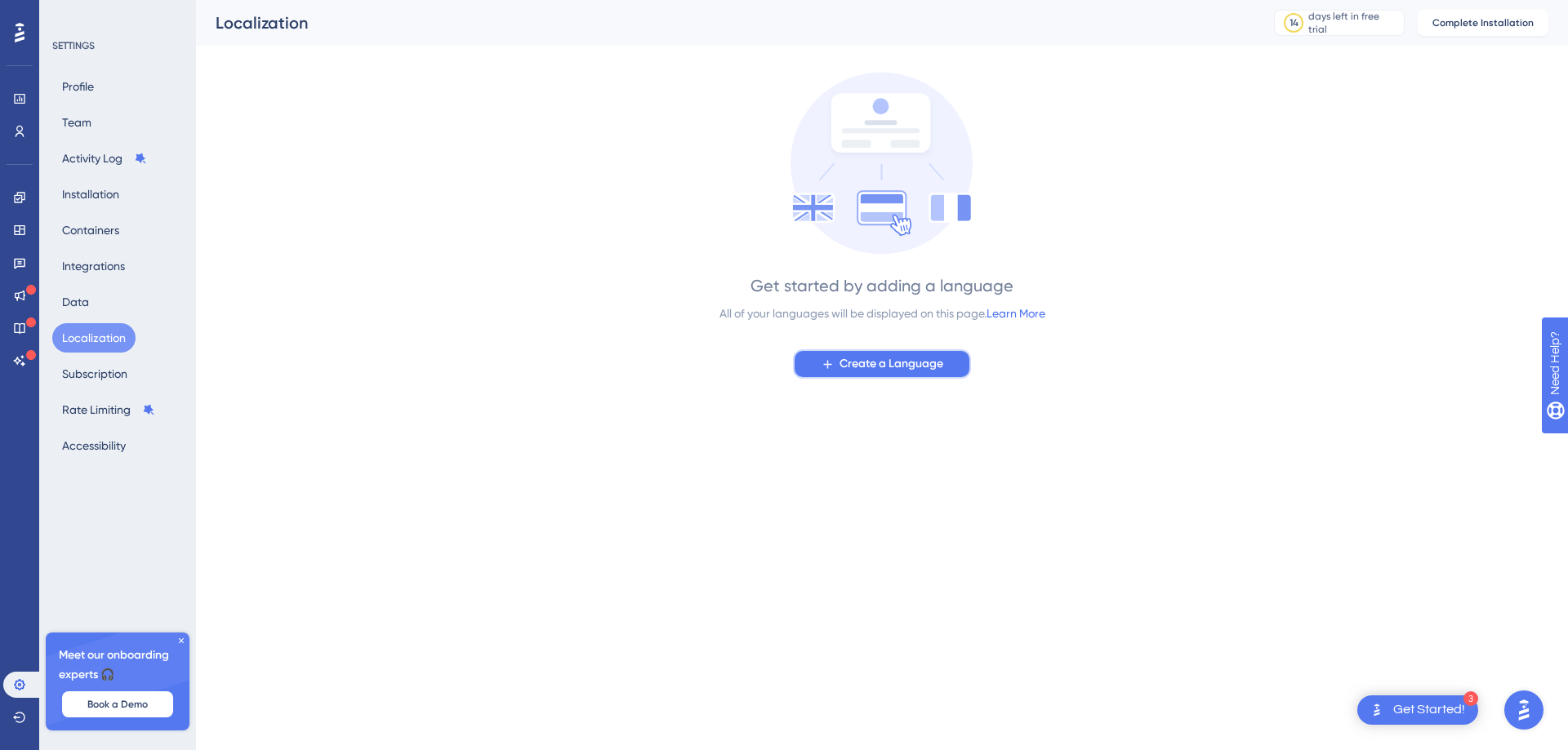
click at [874, 361] on span "Create a Language" at bounding box center [890, 364] width 103 height 20
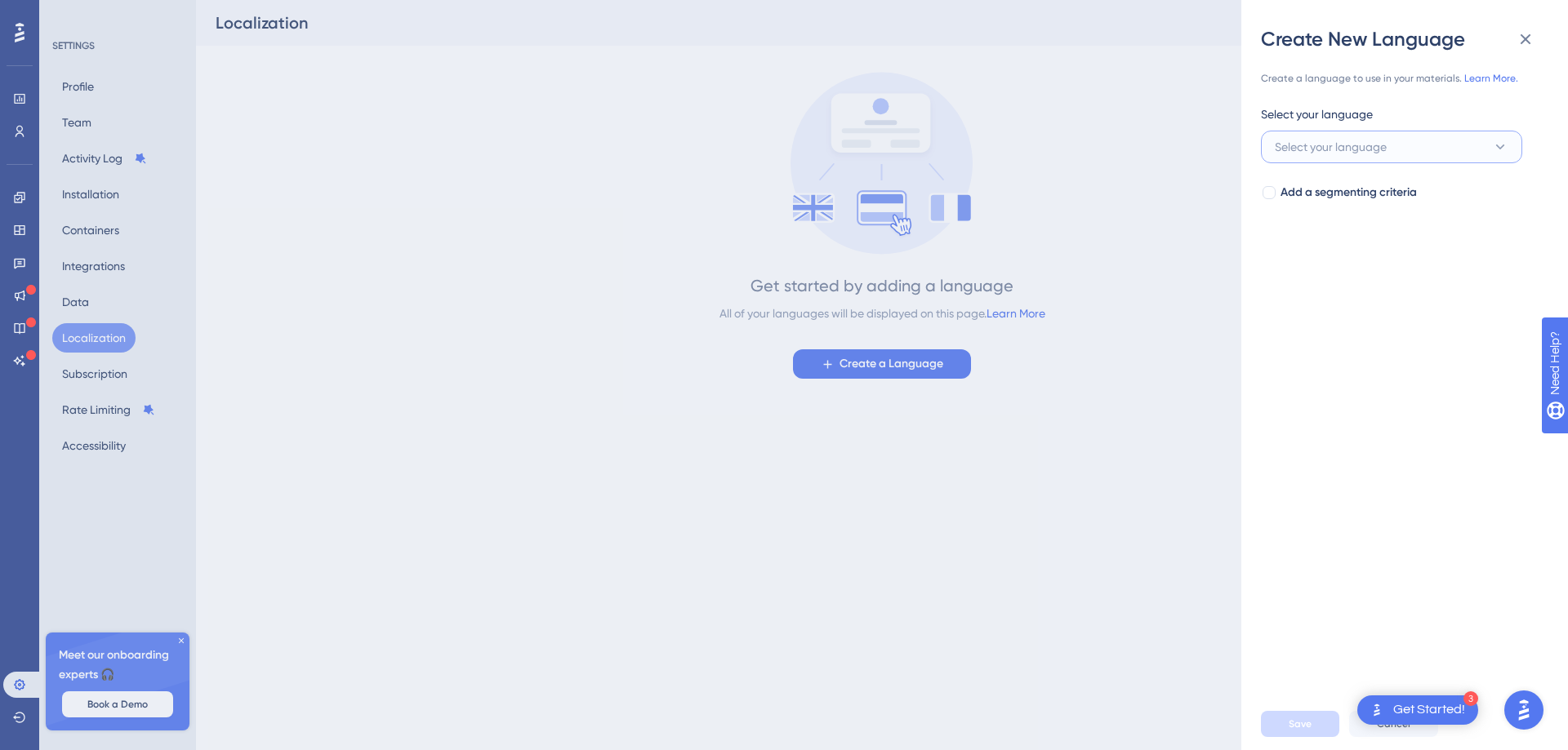
click at [1384, 132] on button "Select your language" at bounding box center [1391, 147] width 261 height 32
type input "por"
click at [1336, 248] on span "Portuguese" at bounding box center [1313, 246] width 59 height 20
click at [1301, 724] on span "Save" at bounding box center [1300, 724] width 23 height 13
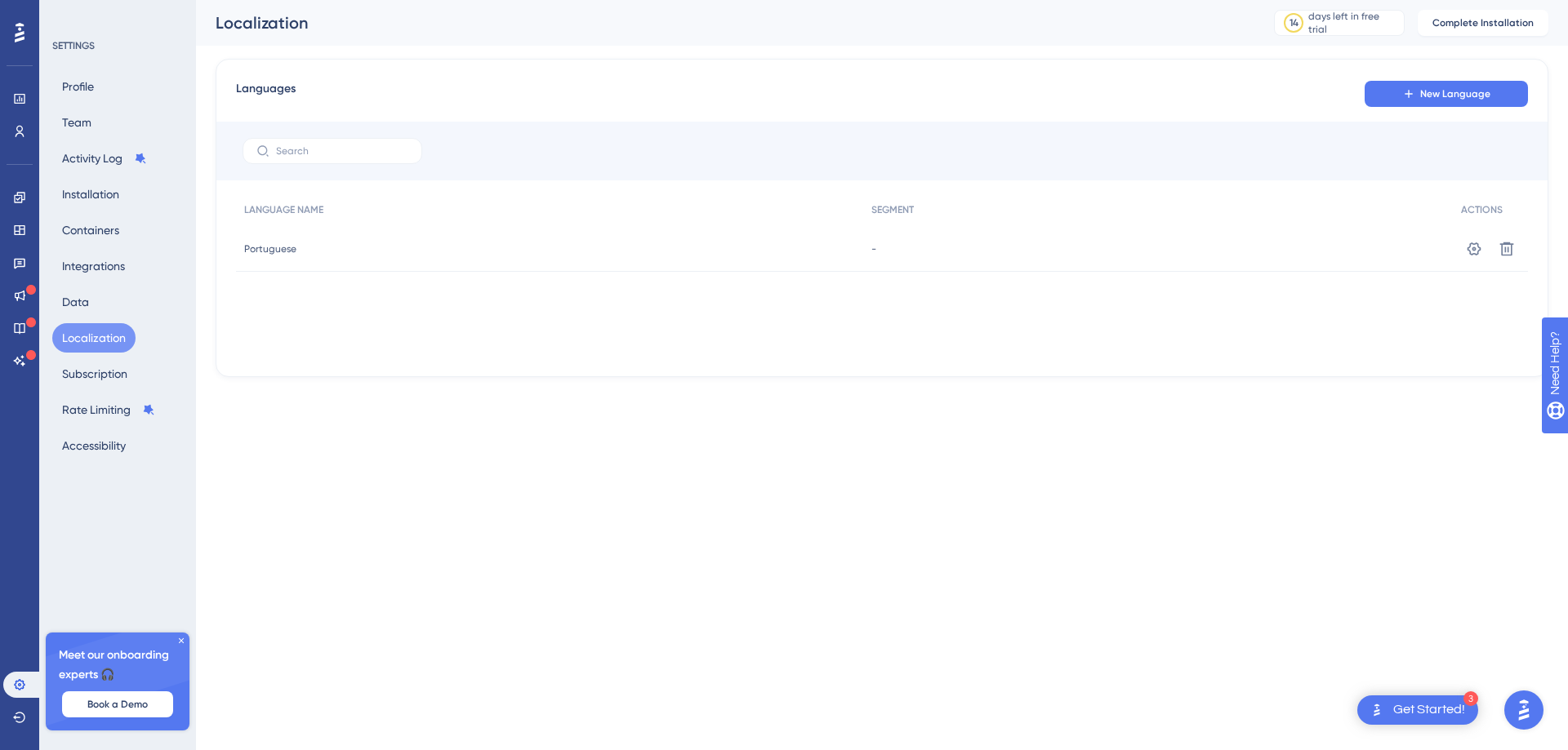
click at [183, 638] on icon at bounding box center [180, 640] width 9 height 9
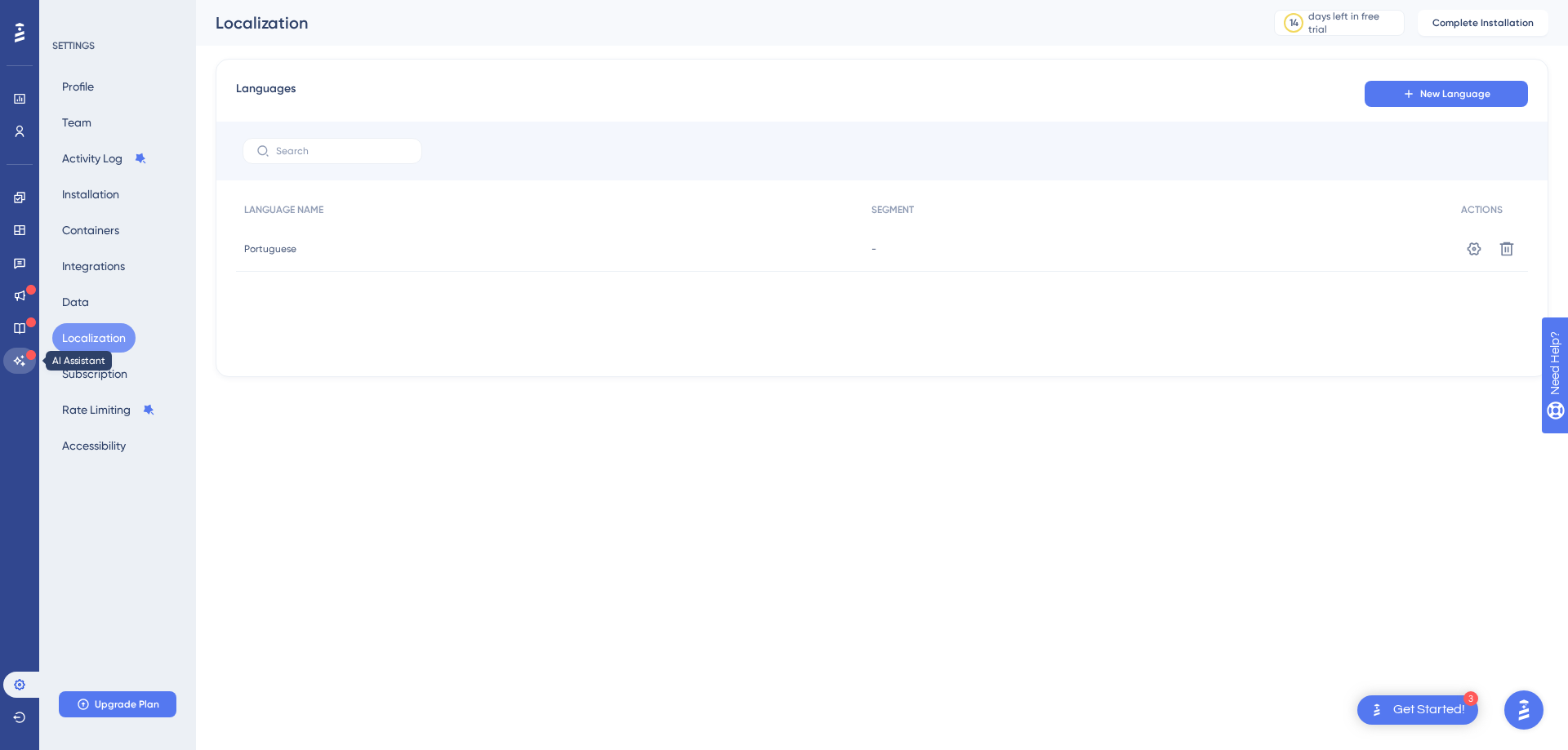
click at [21, 366] on icon at bounding box center [19, 360] width 13 height 13
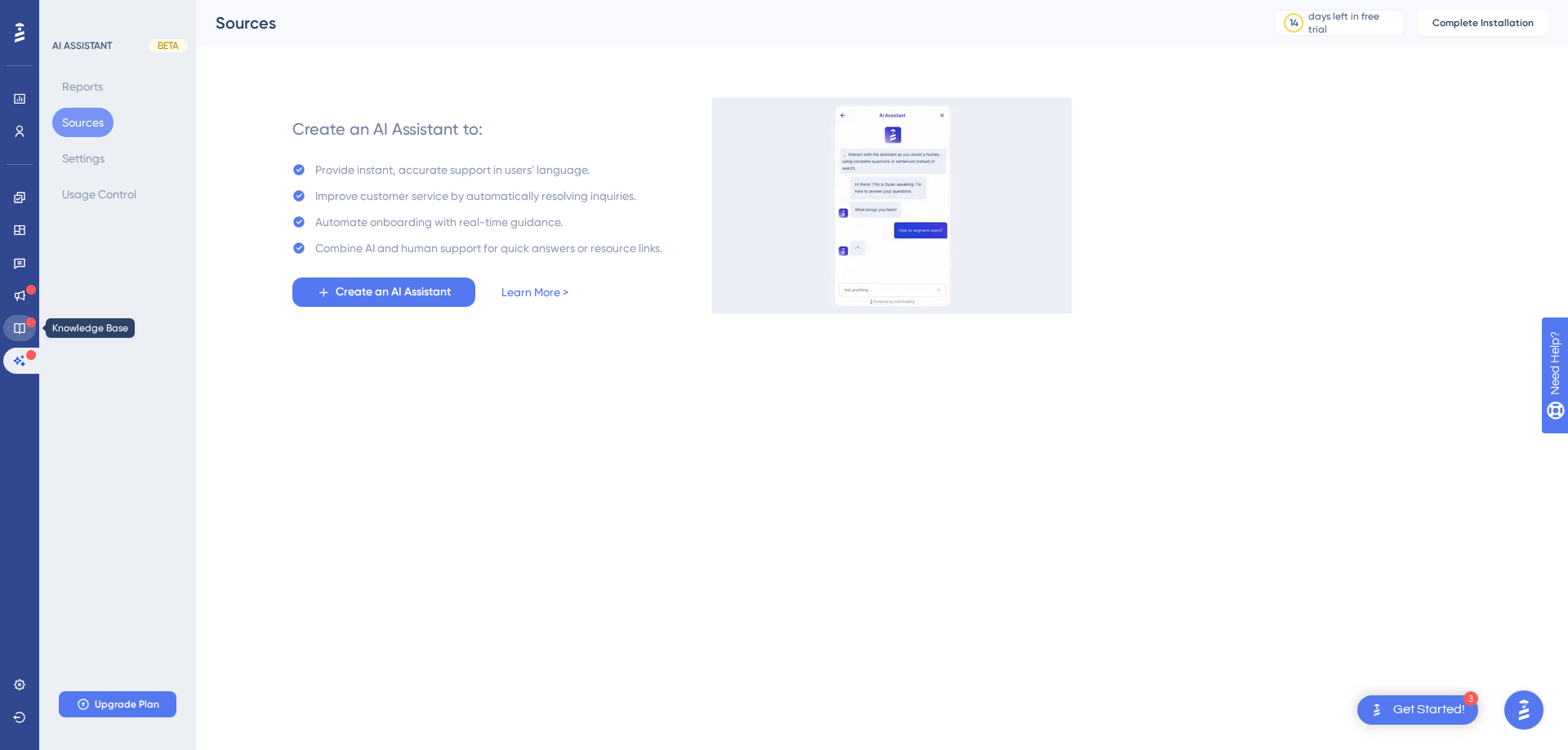
click at [19, 330] on icon at bounding box center [19, 327] width 13 height 13
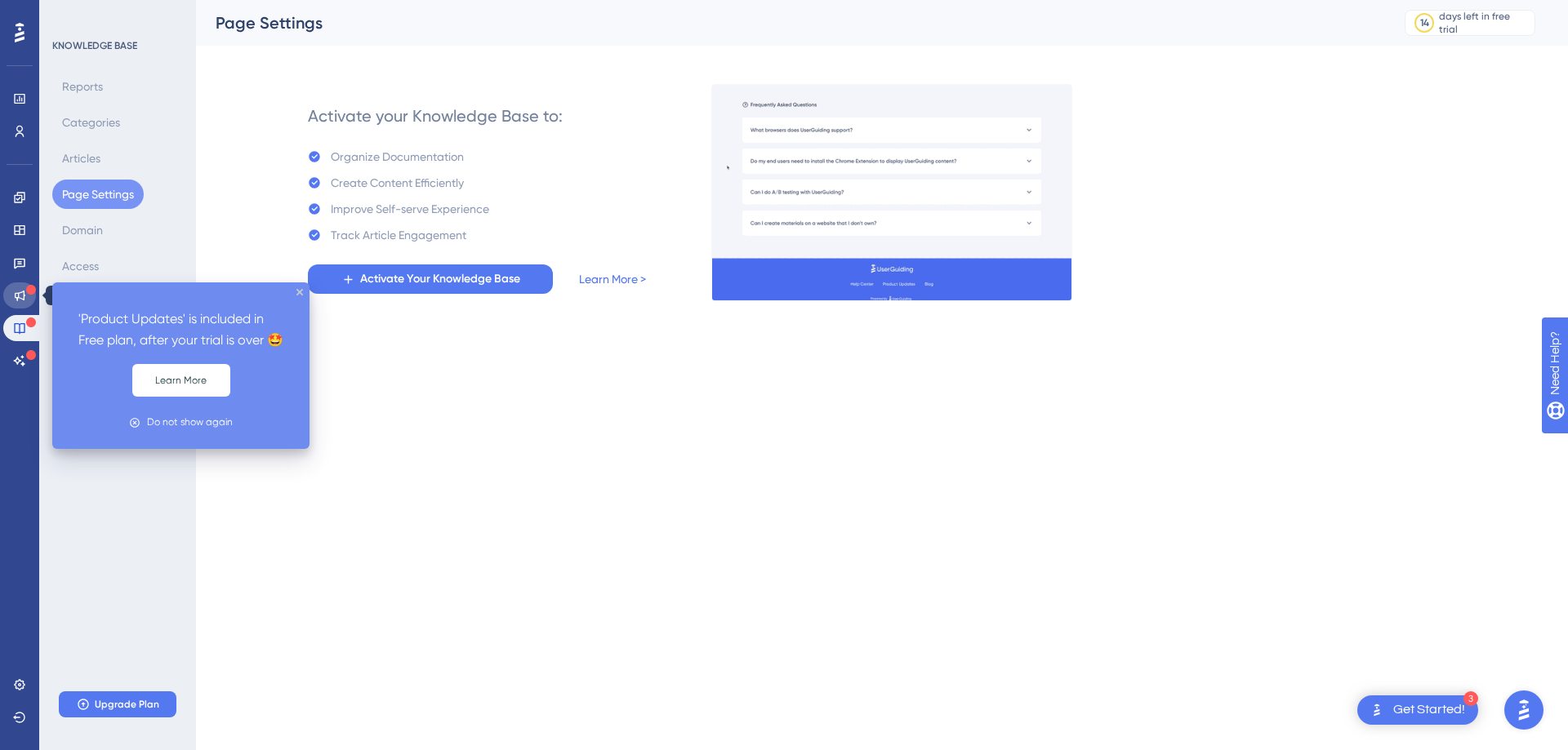
click at [22, 292] on icon at bounding box center [20, 296] width 10 height 10
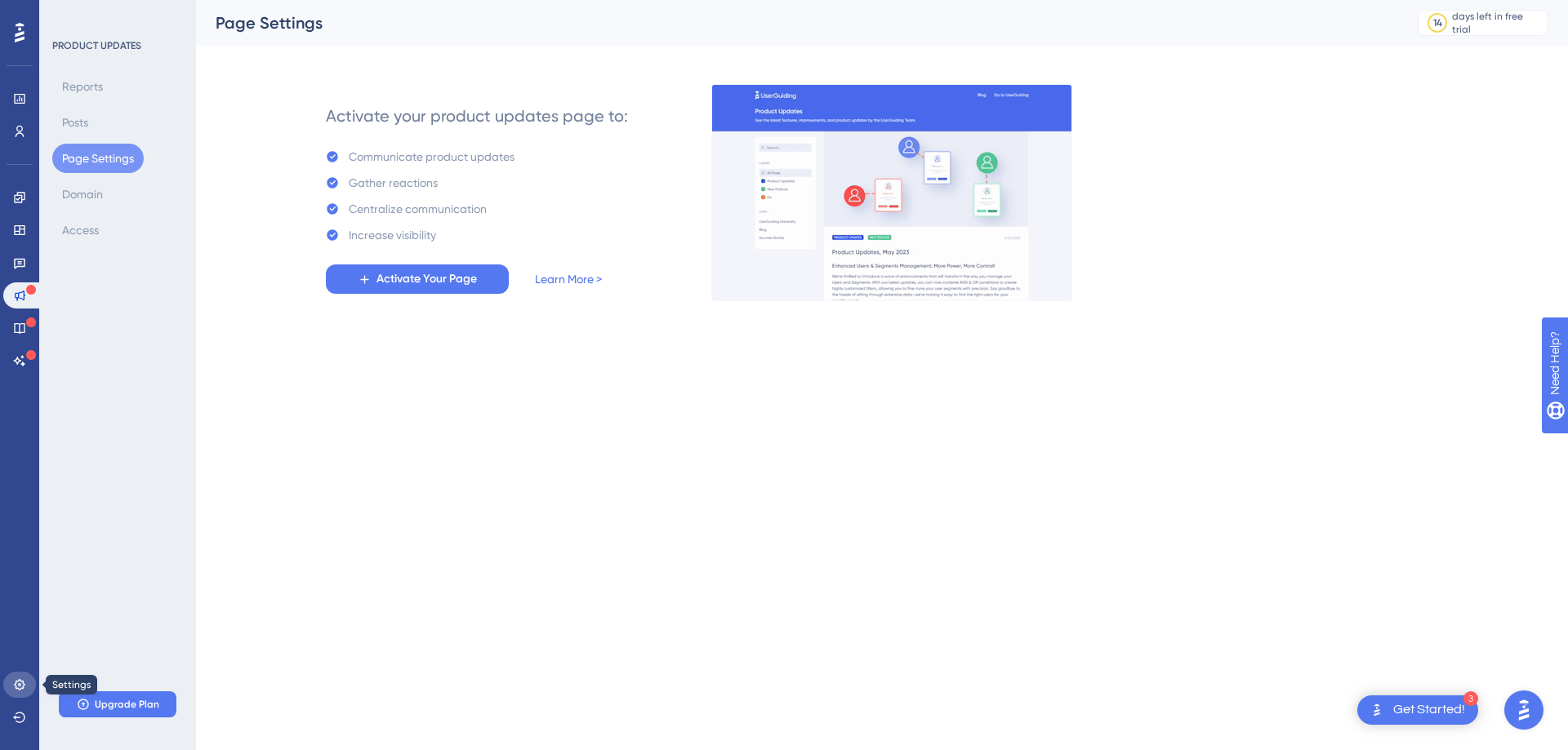
click at [16, 688] on icon at bounding box center [19, 684] width 10 height 10
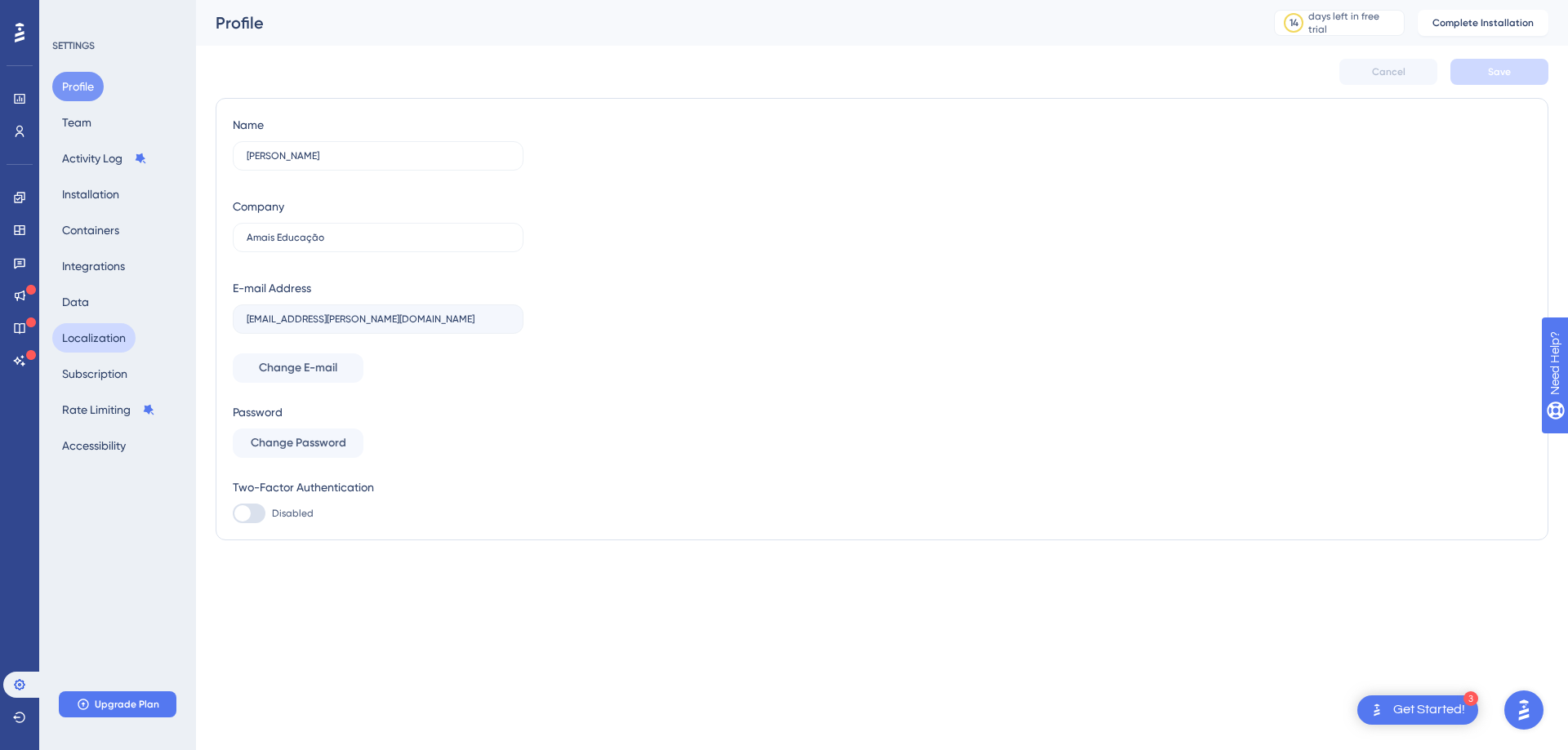
click at [109, 339] on button "Localization" at bounding box center [93, 337] width 83 height 29
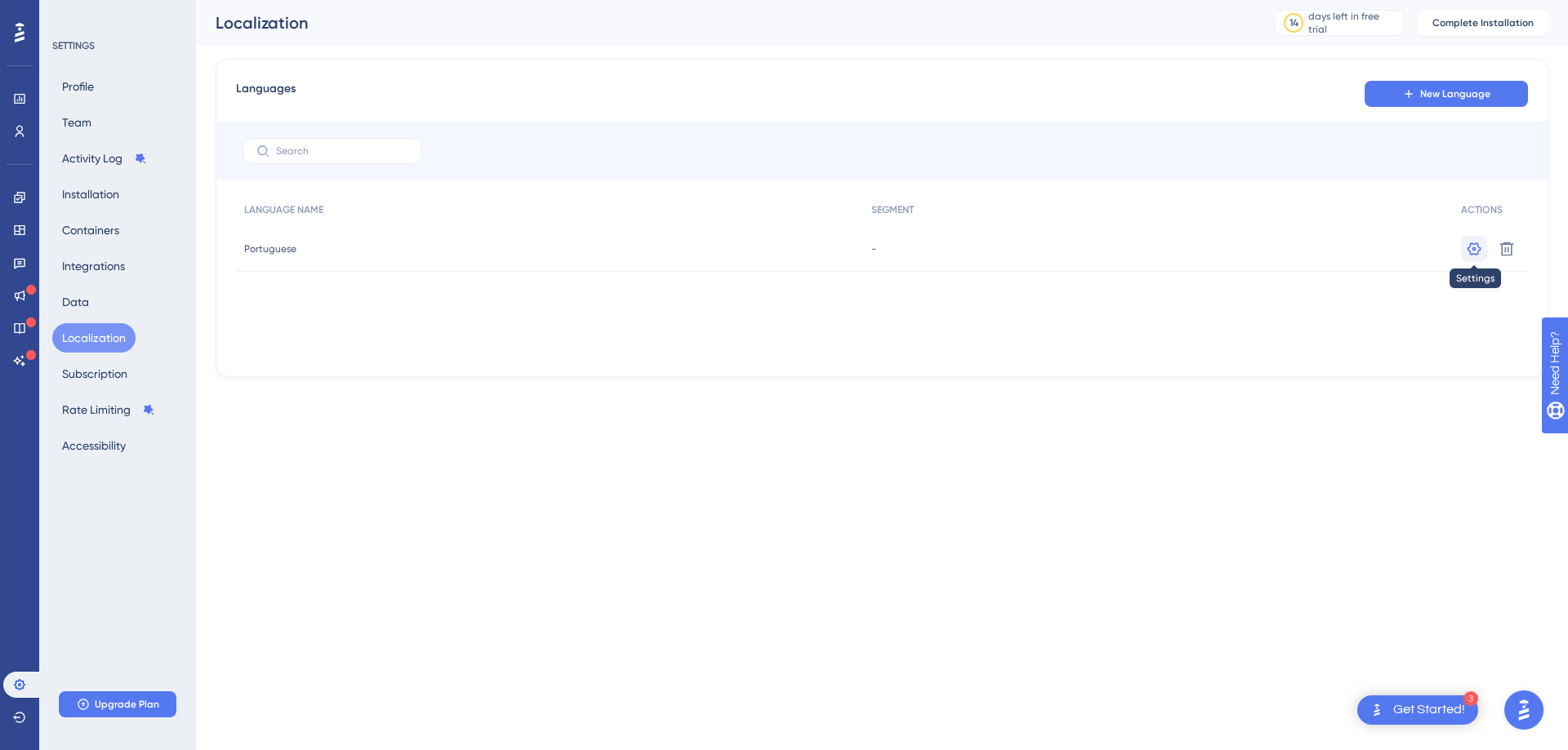
click at [1477, 249] on icon at bounding box center [1473, 249] width 16 height 16
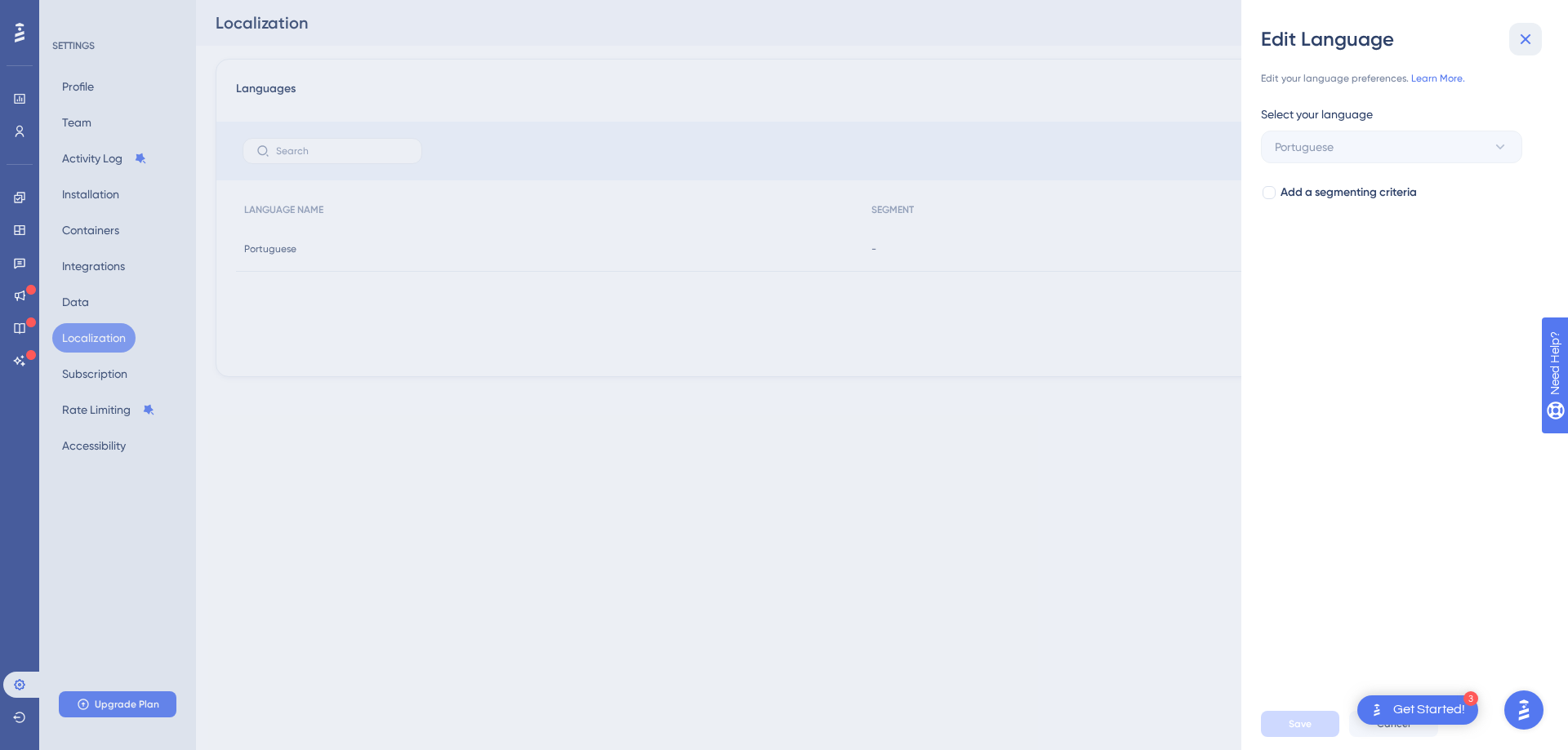
click at [1536, 44] on button at bounding box center [1525, 39] width 32 height 32
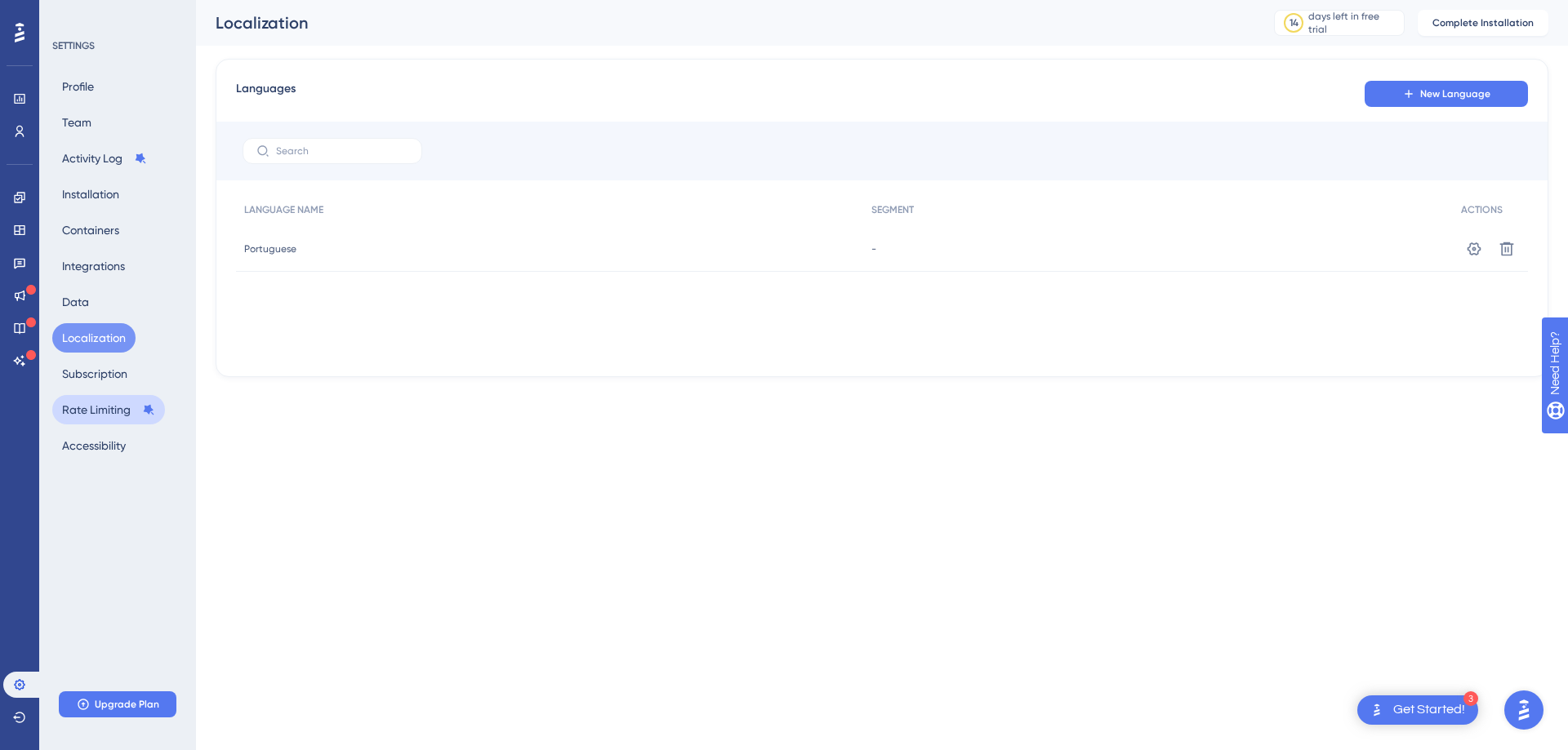
click at [89, 412] on button "Rate Limiting" at bounding box center [109, 409] width 113 height 29
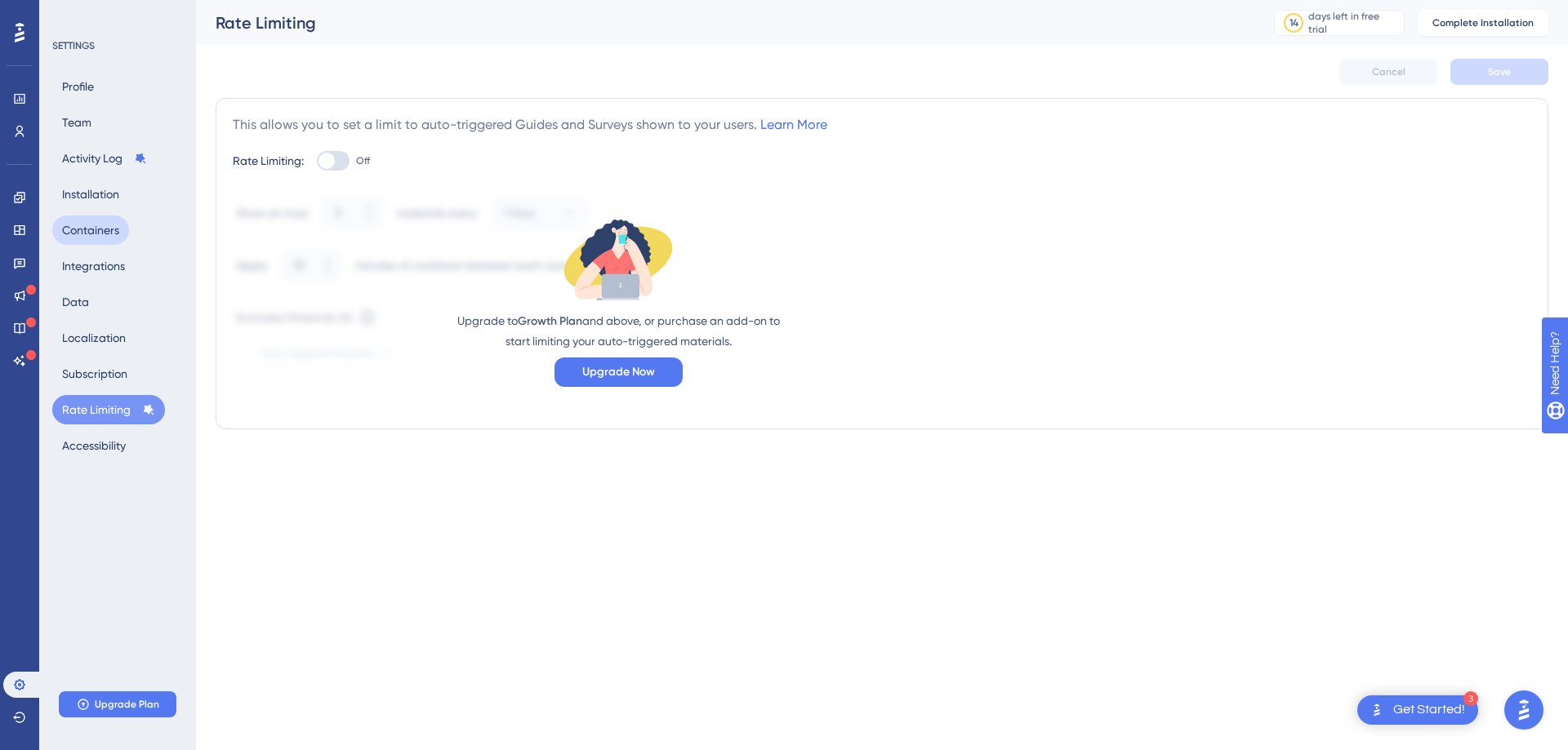
click at [82, 232] on button "Containers" at bounding box center [91, 230] width 77 height 29
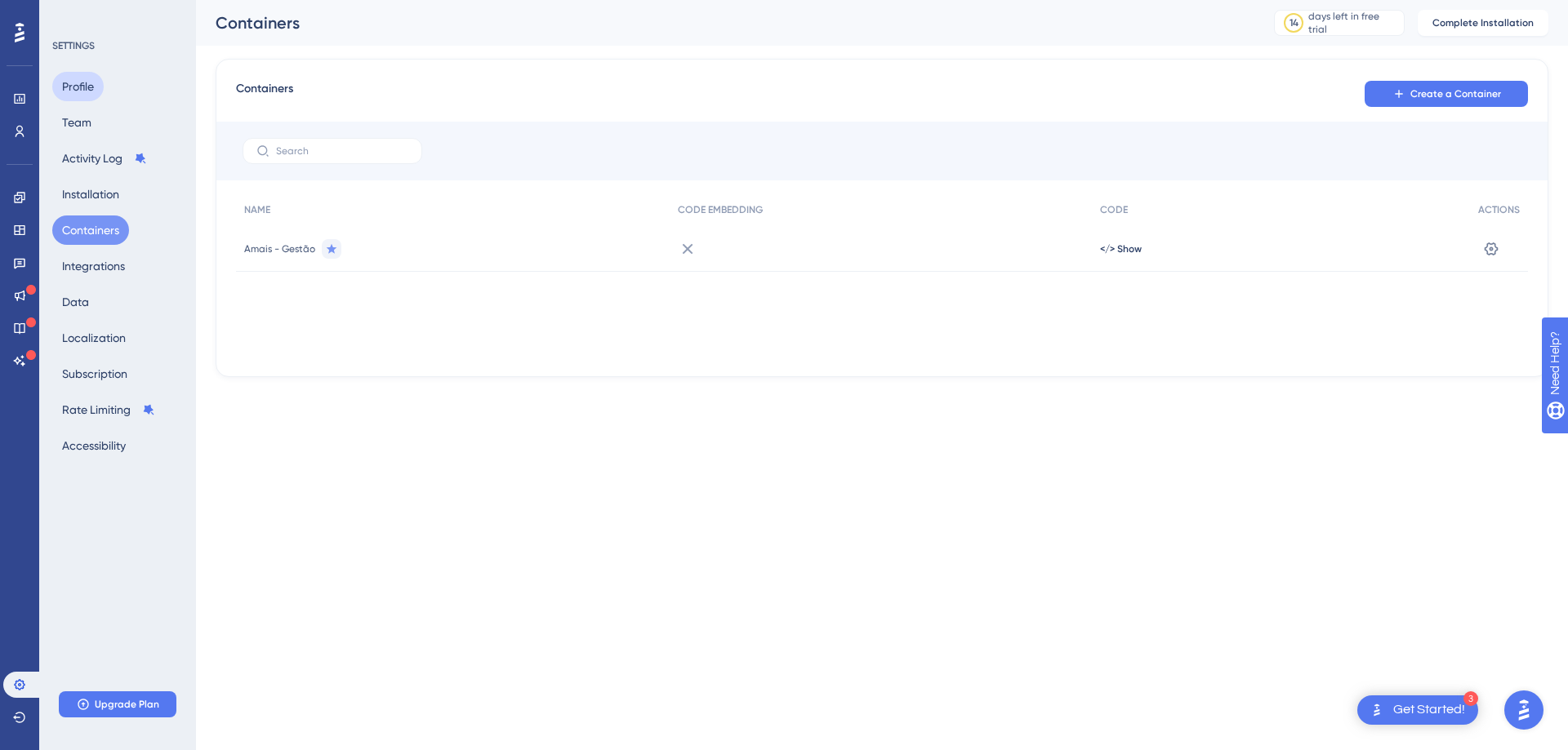
click at [88, 82] on button "Profile" at bounding box center [78, 86] width 51 height 29
